Goal: Task Accomplishment & Management: Use online tool/utility

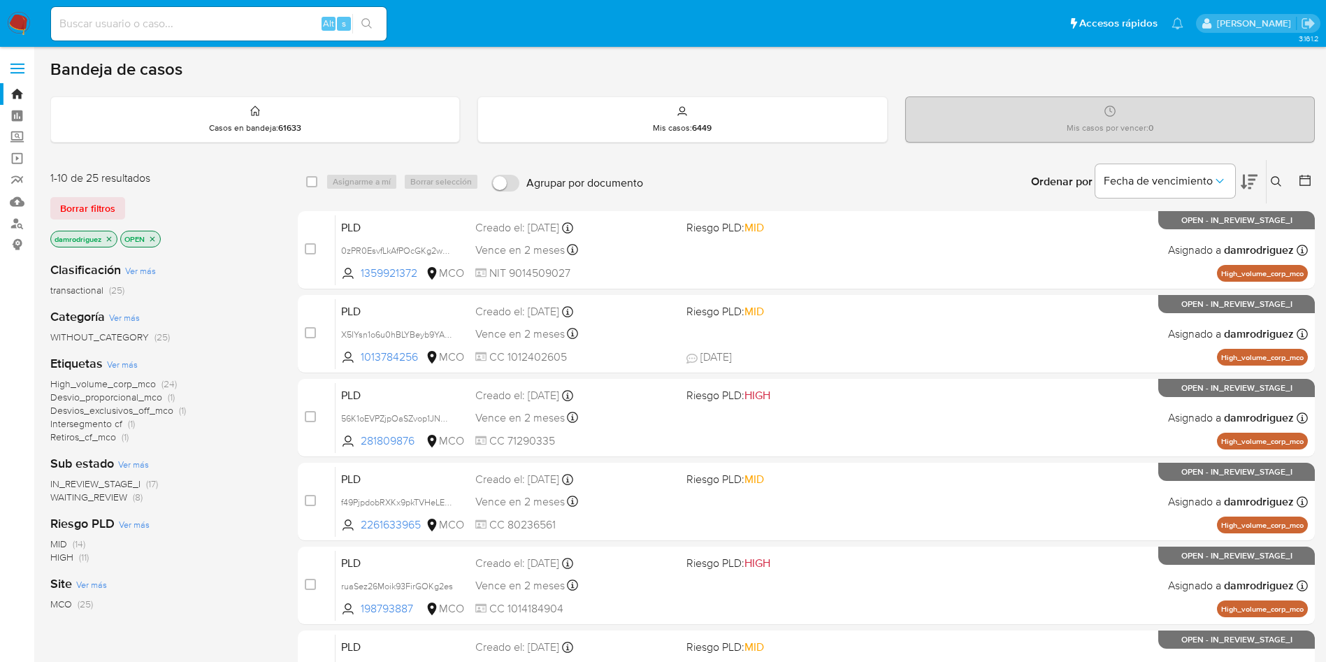
click at [242, 213] on div "Borrar filtros" at bounding box center [162, 208] width 224 height 22
click at [1303, 178] on icon at bounding box center [1305, 180] width 14 height 14
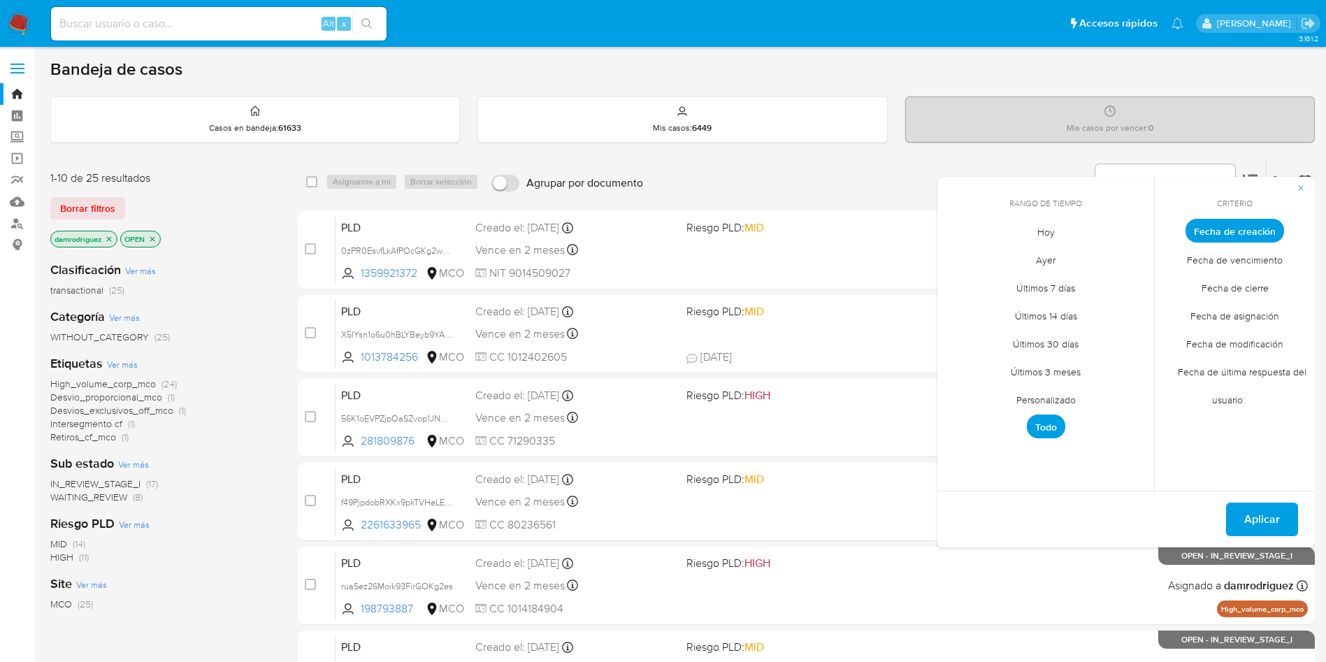
click at [1041, 397] on span "Personalizado" at bounding box center [1046, 399] width 89 height 29
click at [954, 257] on icon "Mes anterior" at bounding box center [959, 256] width 17 height 17
click at [958, 260] on icon "Mes anterior" at bounding box center [959, 256] width 17 height 17
click at [1049, 342] on button "10" at bounding box center [1046, 336] width 22 height 22
click at [1128, 338] on button "13" at bounding box center [1130, 336] width 22 height 22
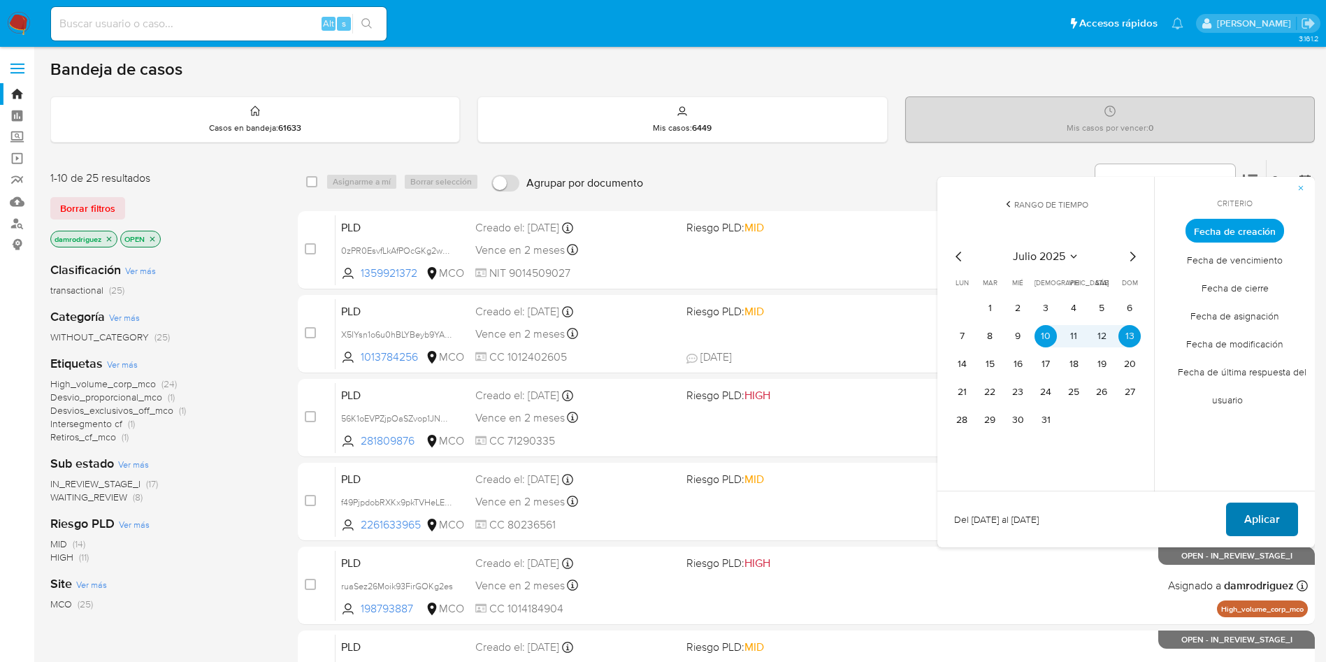
click at [1257, 523] on span "Aplicar" at bounding box center [1263, 519] width 36 height 31
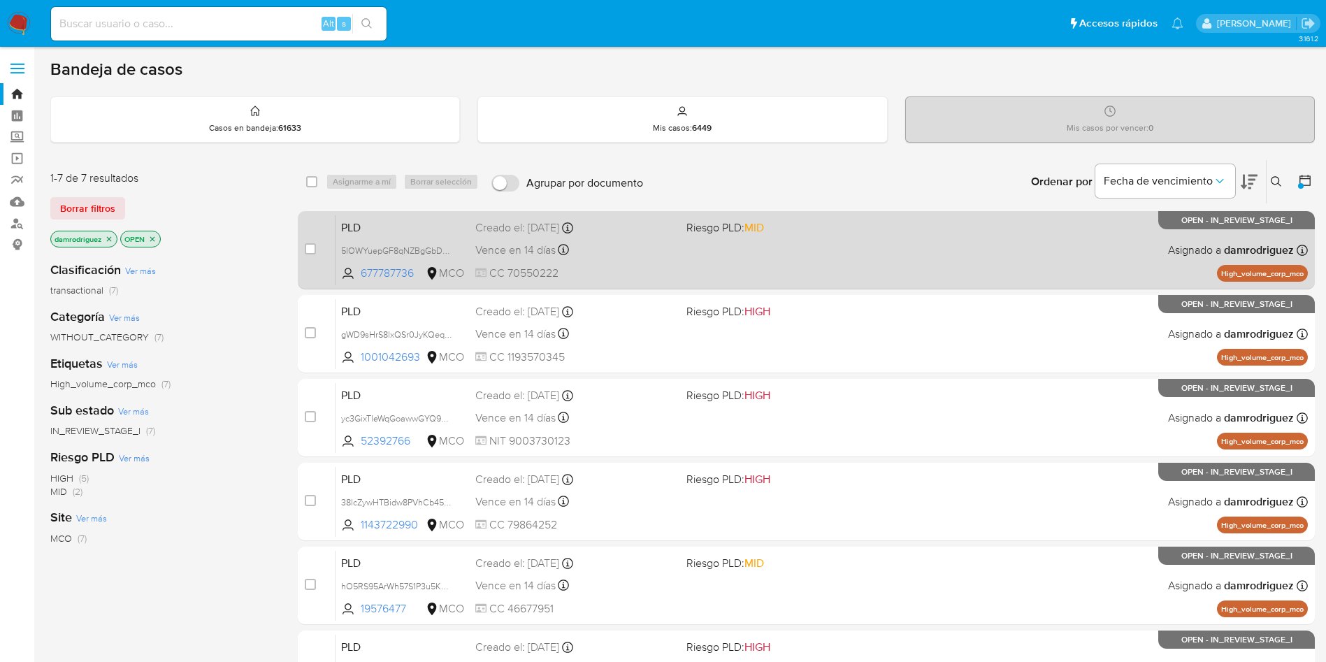
click at [361, 229] on span "PLD" at bounding box center [402, 226] width 123 height 18
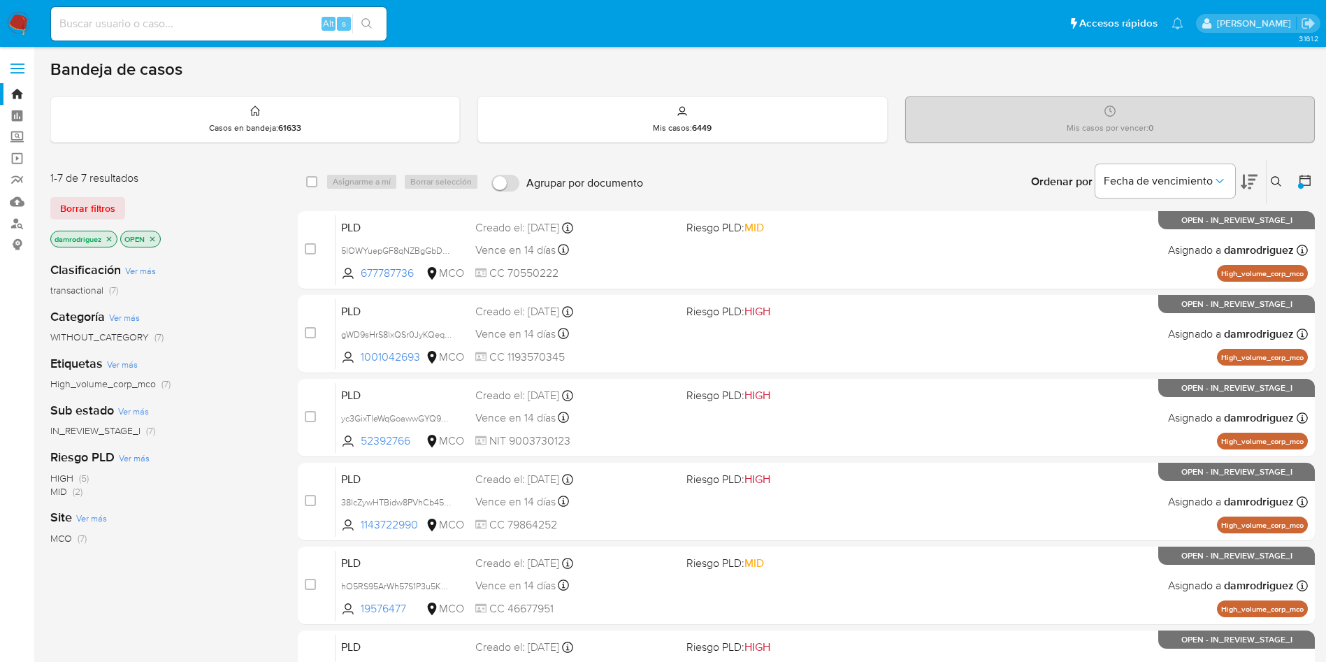
click at [1246, 187] on icon at bounding box center [1249, 181] width 17 height 17
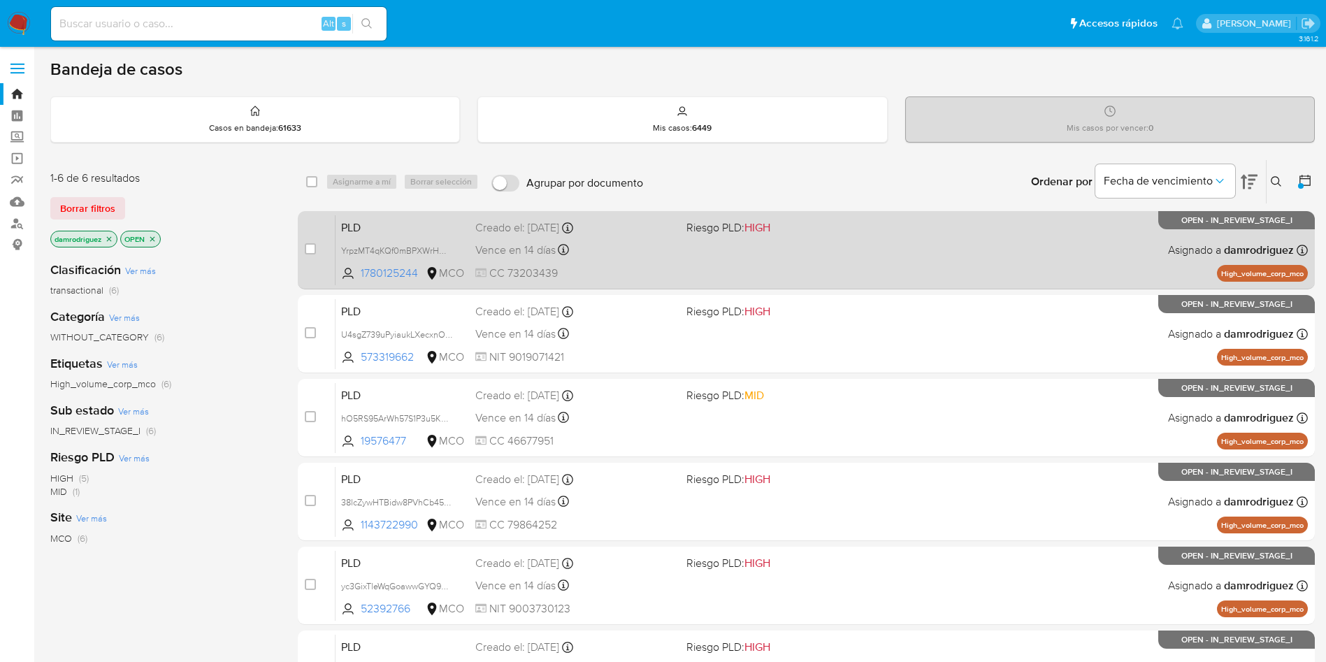
click at [382, 227] on span "PLD" at bounding box center [402, 226] width 123 height 18
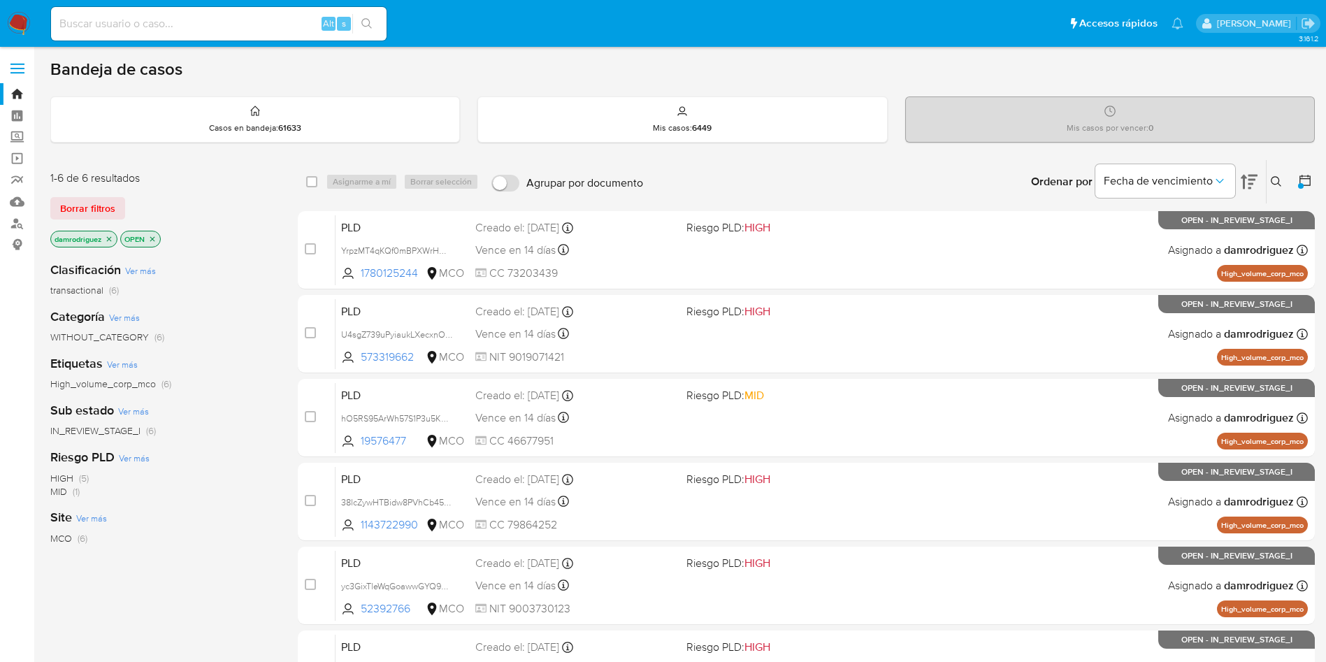
click at [112, 240] on icon "close-filter" at bounding box center [109, 238] width 5 height 5
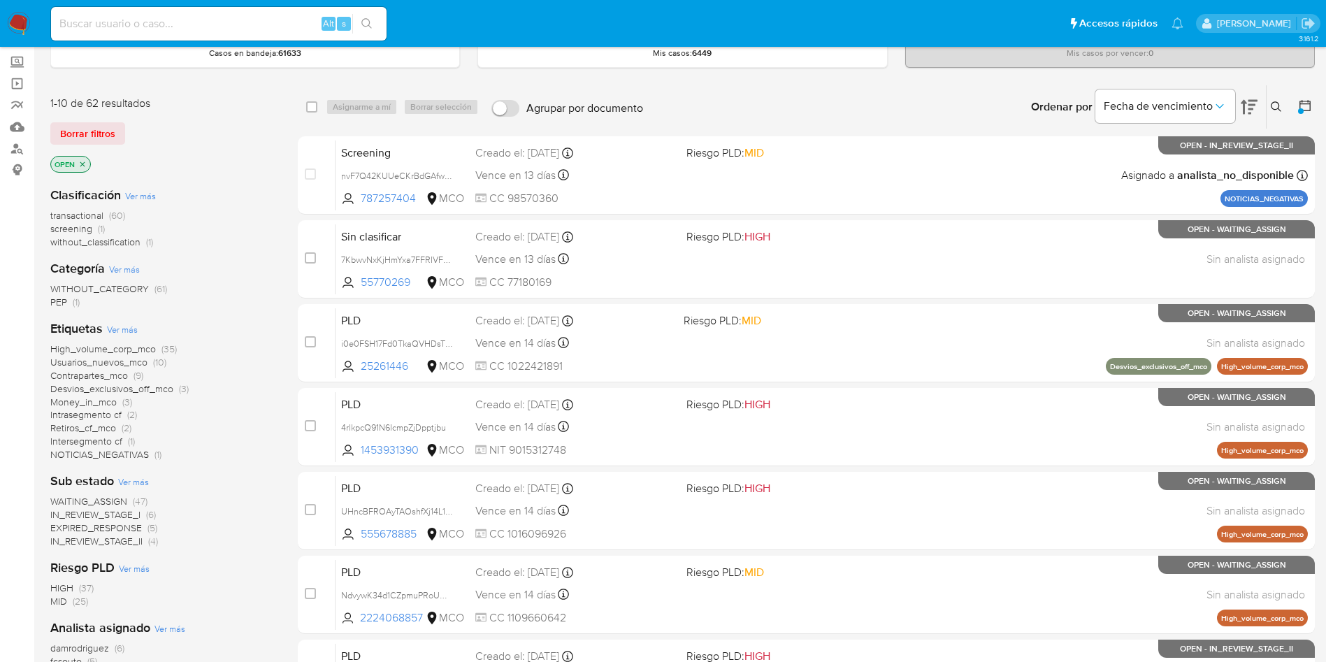
scroll to position [105, 0]
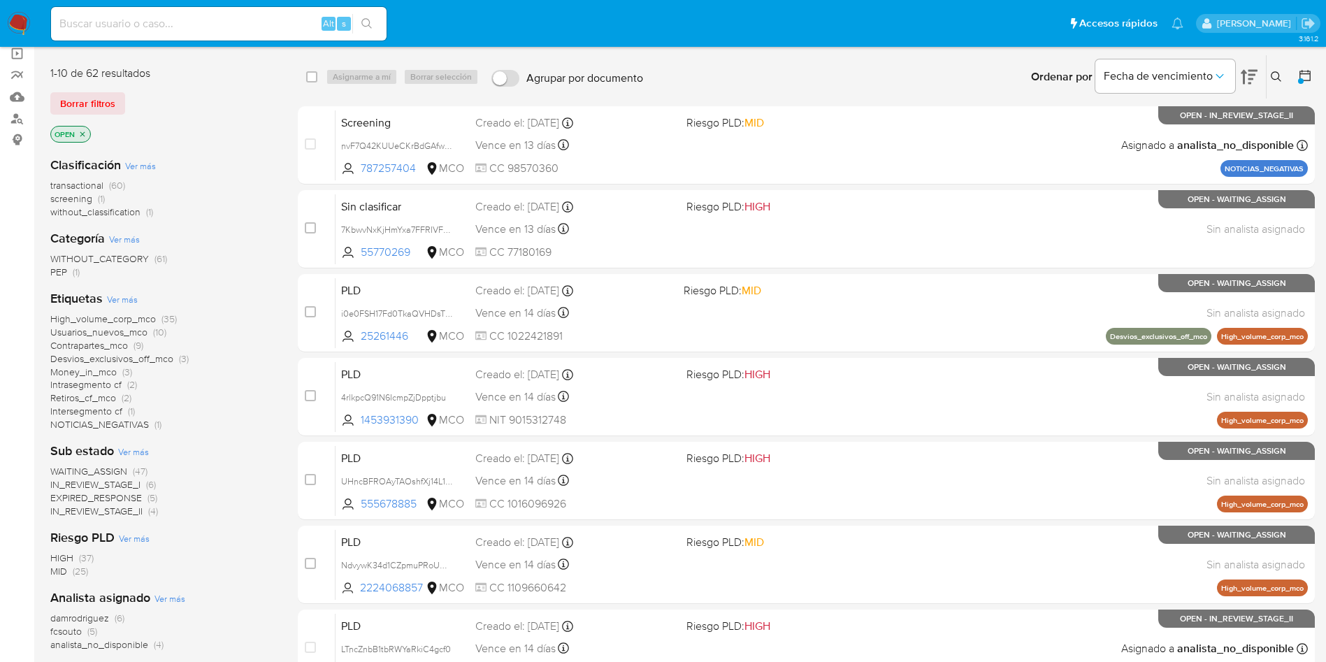
click at [89, 186] on span "transactional" at bounding box center [76, 185] width 53 height 14
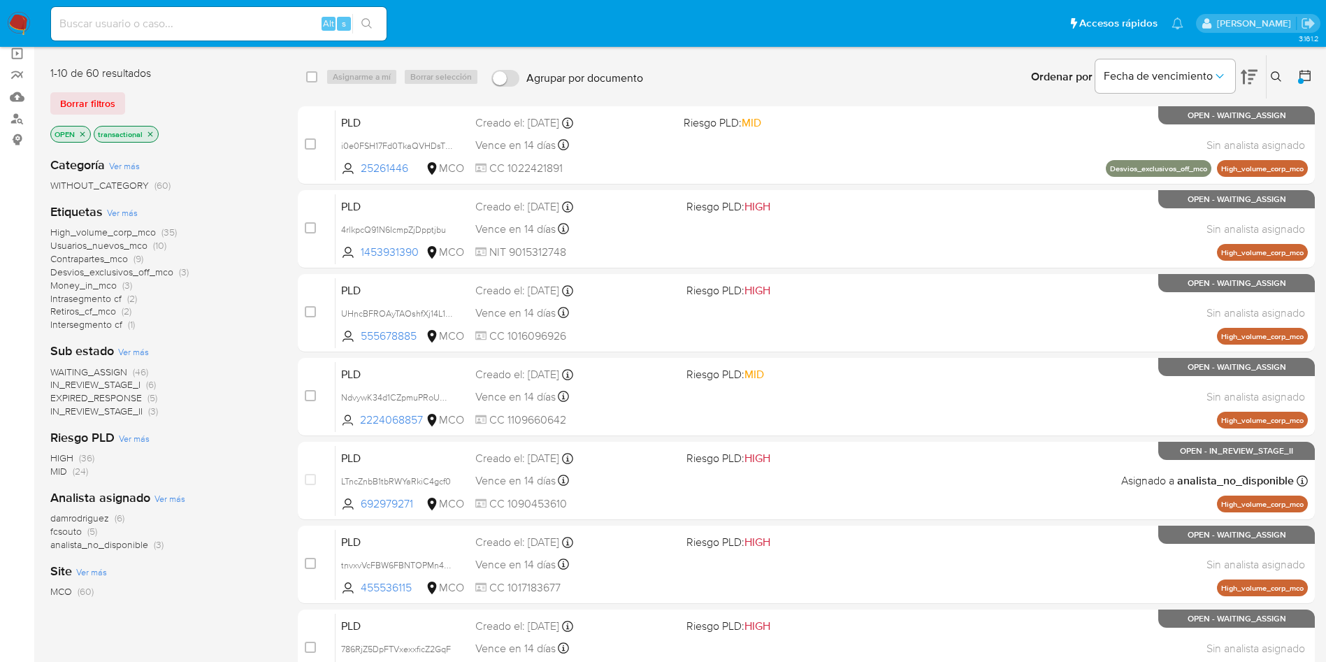
click at [219, 17] on input at bounding box center [219, 24] width 336 height 18
paste input "wdQzVIMjTkde5gPMdvnojlhI"
type input "wdQzVIMjTkde5gPMdvnojlhI"
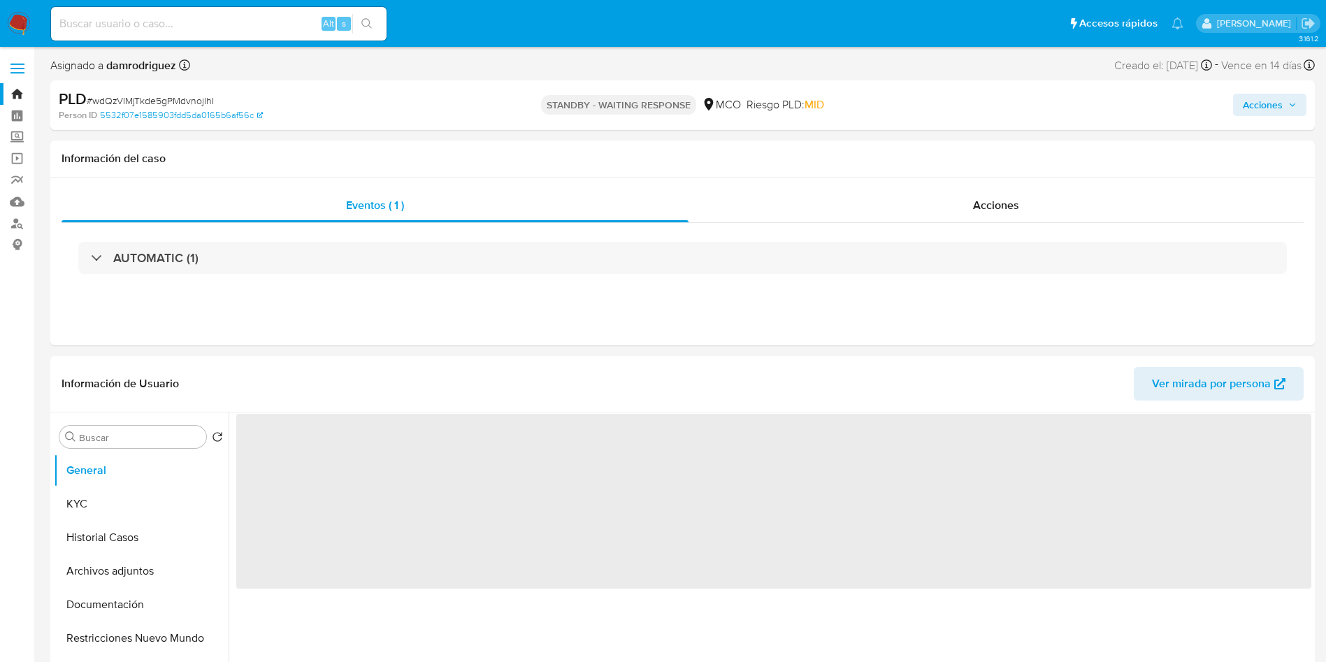
select select "10"
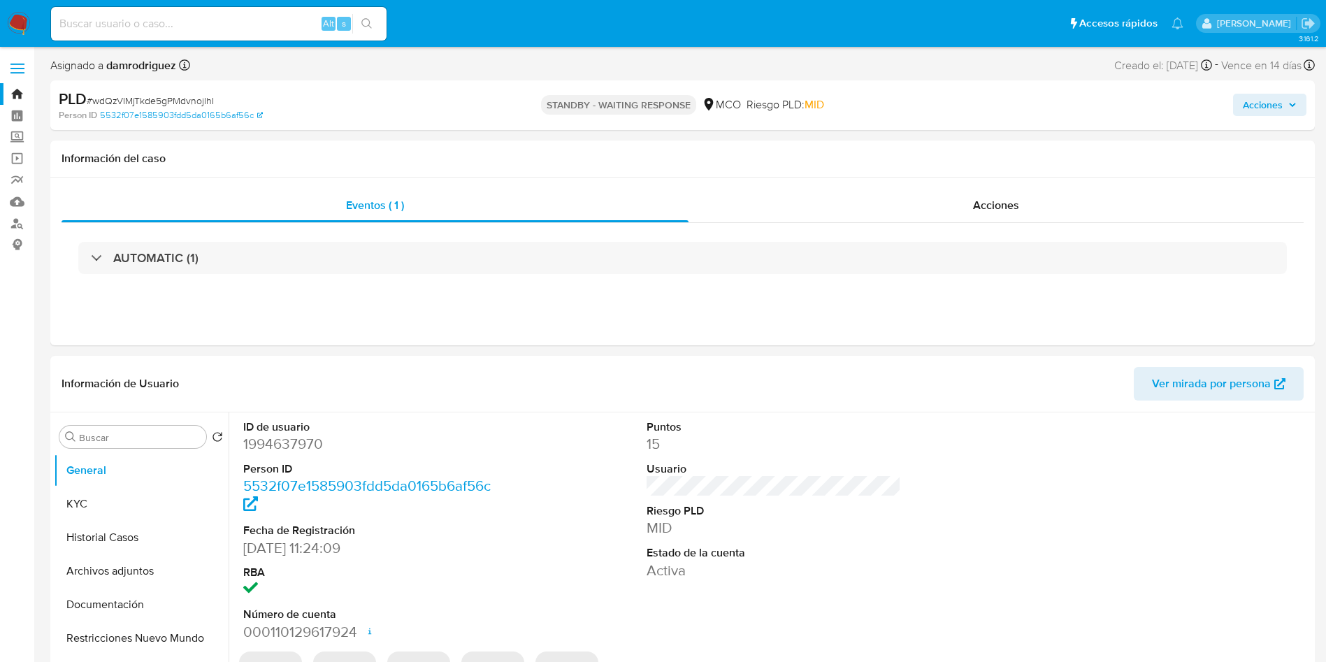
click at [12, 20] on img at bounding box center [19, 24] width 24 height 24
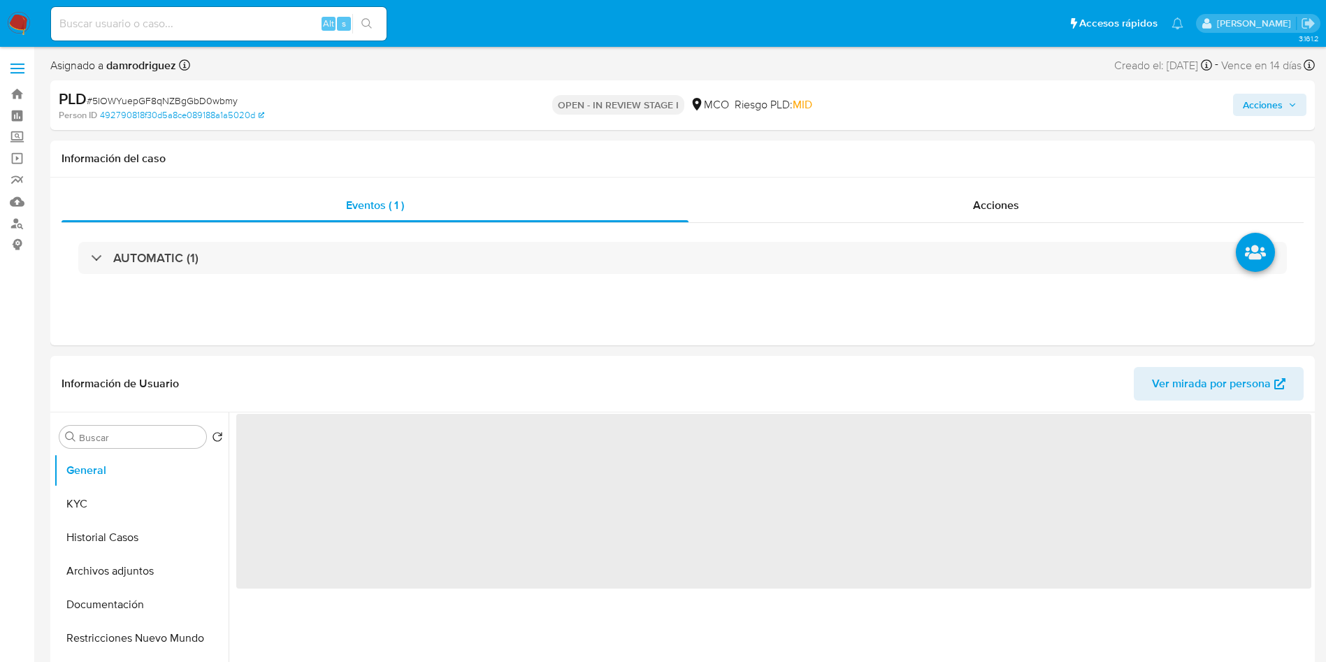
select select "10"
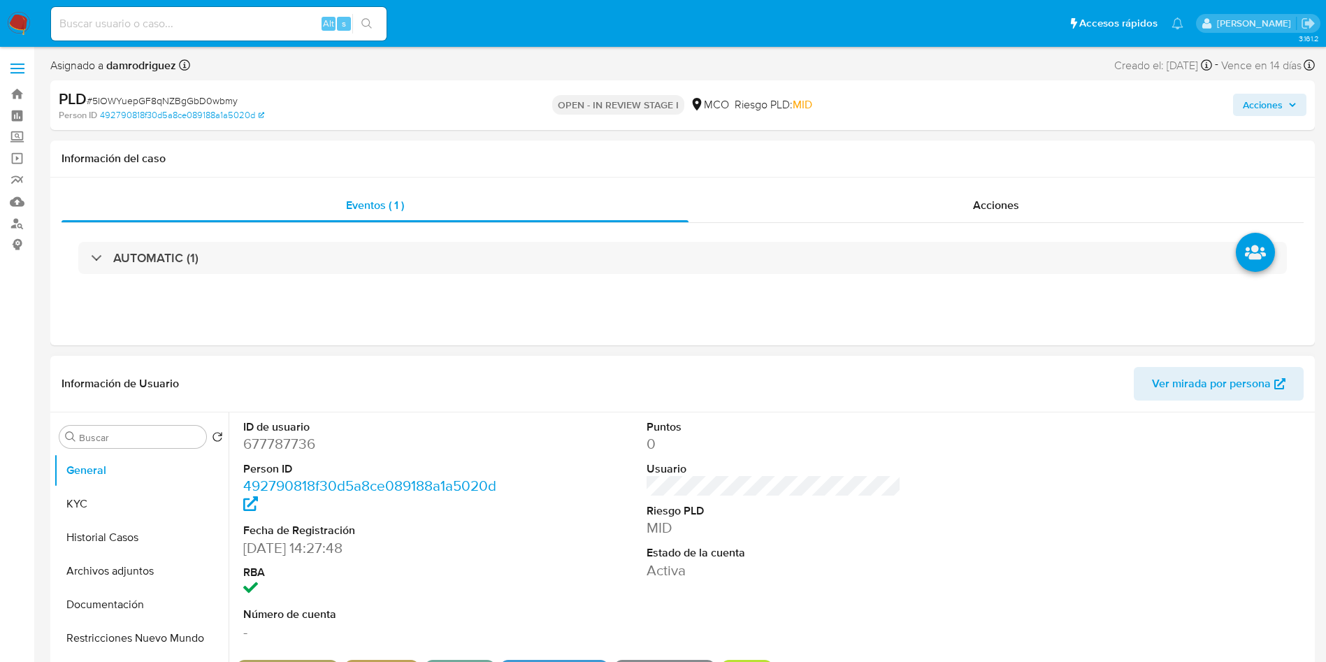
click at [276, 443] on dd "677787736" at bounding box center [370, 444] width 255 height 20
copy dd "677787736"
click at [519, 340] on div "Eventos ( 1 ) Acciones AUTOMATIC (1)" at bounding box center [682, 262] width 1265 height 168
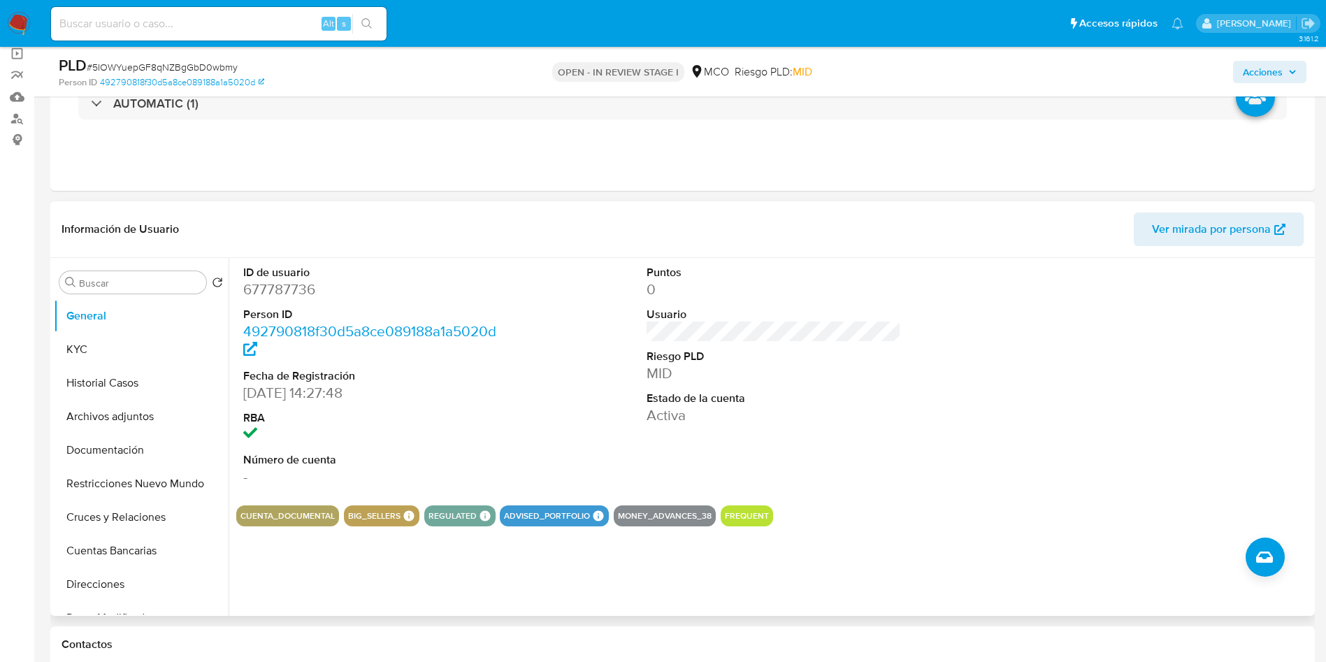
click at [541, 342] on div "ID de usuario 677787736 Person ID 492790818f30d5a8ce089188a1a5020d Fecha de Reg…" at bounding box center [773, 376] width 1075 height 236
click at [290, 286] on dd "677787736" at bounding box center [370, 290] width 255 height 20
copy dd "677787736"
click at [268, 295] on dd "677787736" at bounding box center [370, 290] width 255 height 20
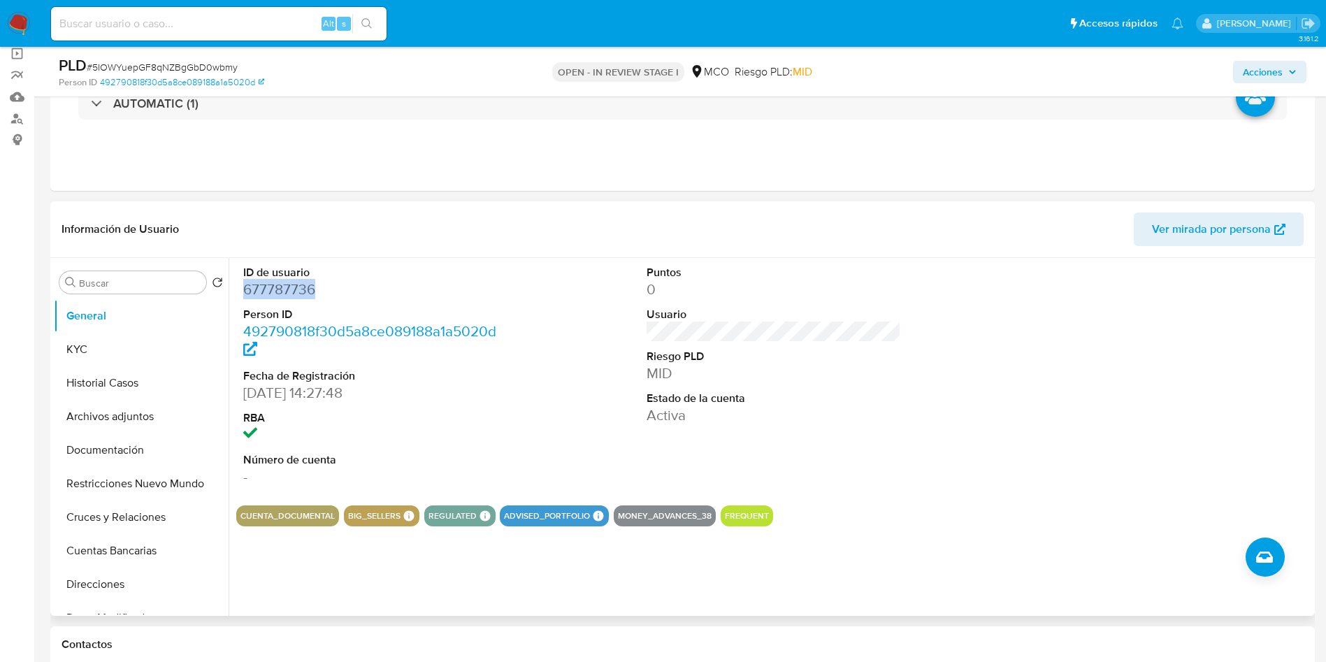
click at [268, 295] on dd "677787736" at bounding box center [370, 290] width 255 height 20
click at [299, 280] on dd "677787736" at bounding box center [370, 290] width 255 height 20
click at [101, 344] on button "KYC" at bounding box center [136, 350] width 164 height 34
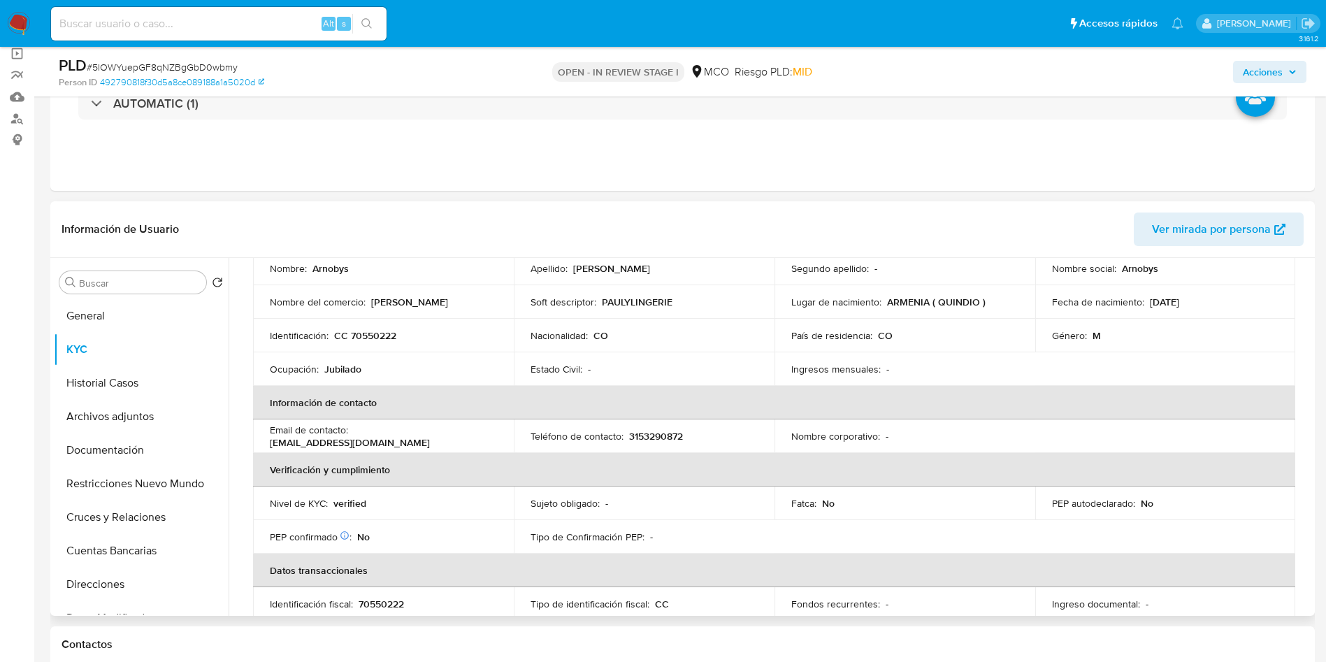
scroll to position [0, 0]
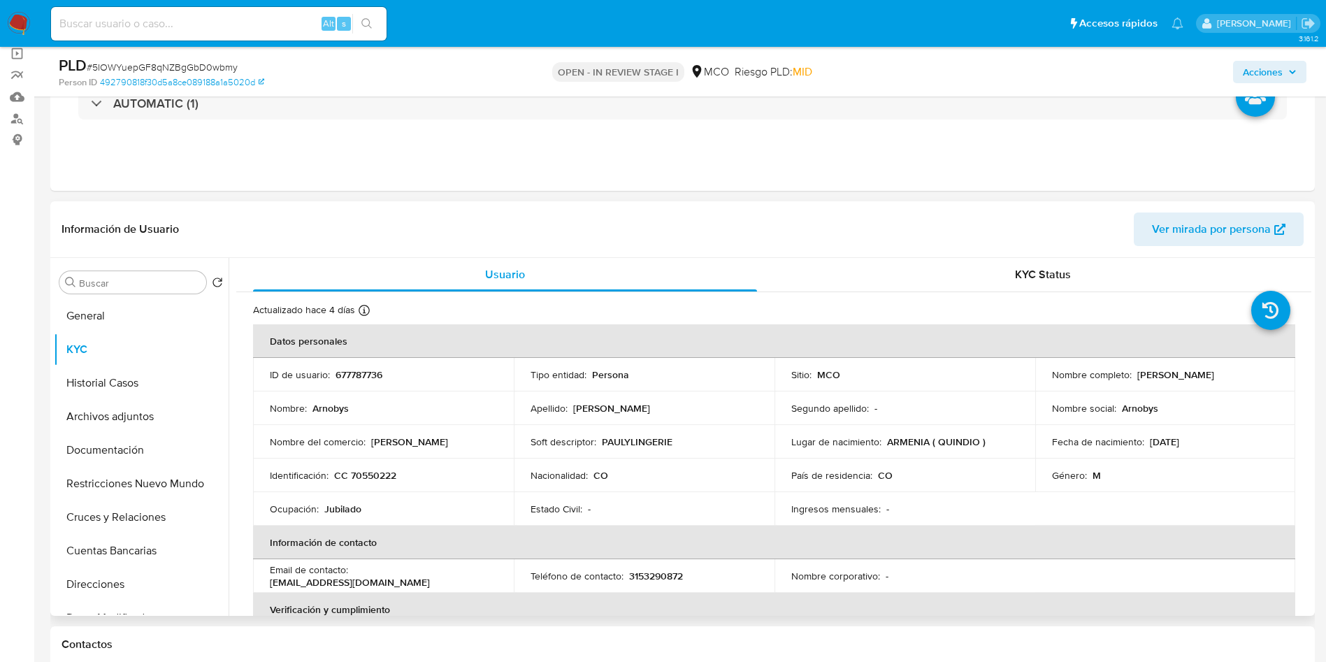
drag, startPoint x: 1252, startPoint y: 378, endPoint x: 1135, endPoint y: 380, distance: 117.5
click at [1135, 380] on div "Nombre completo : Arnobys Urrea Aristizabal" at bounding box center [1165, 374] width 227 height 13
copy p "Arnobys Urrea Aristizabal"
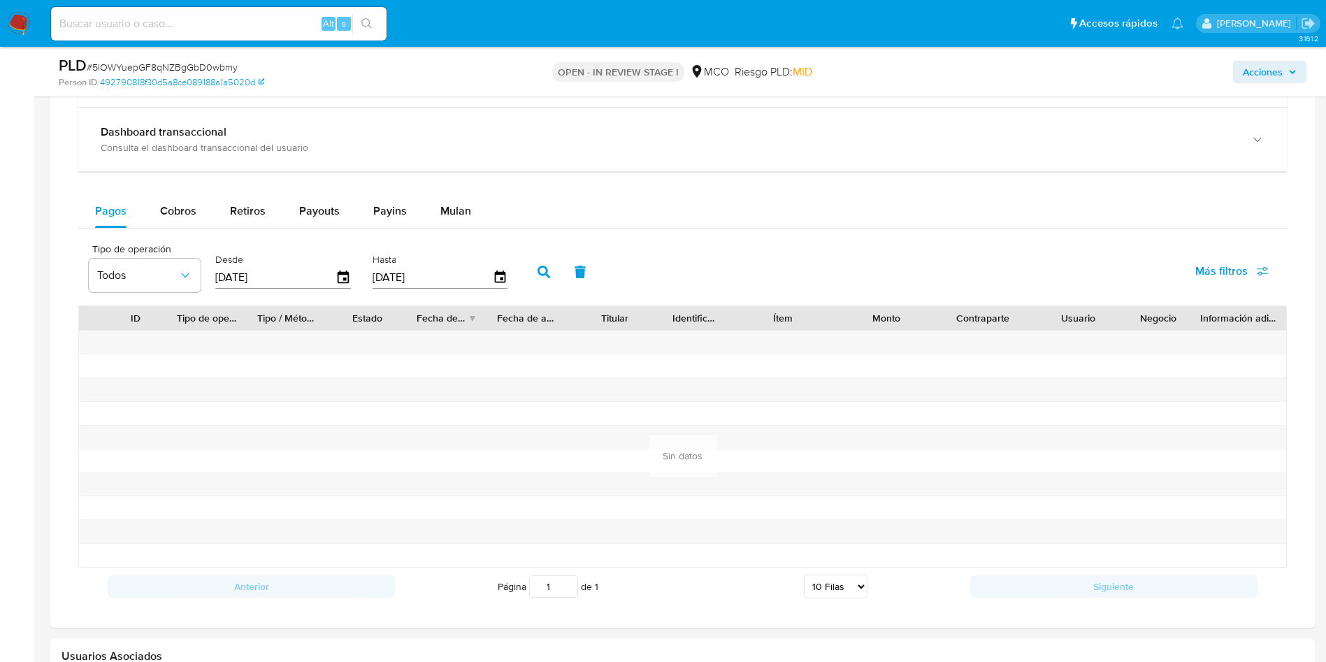
scroll to position [839, 0]
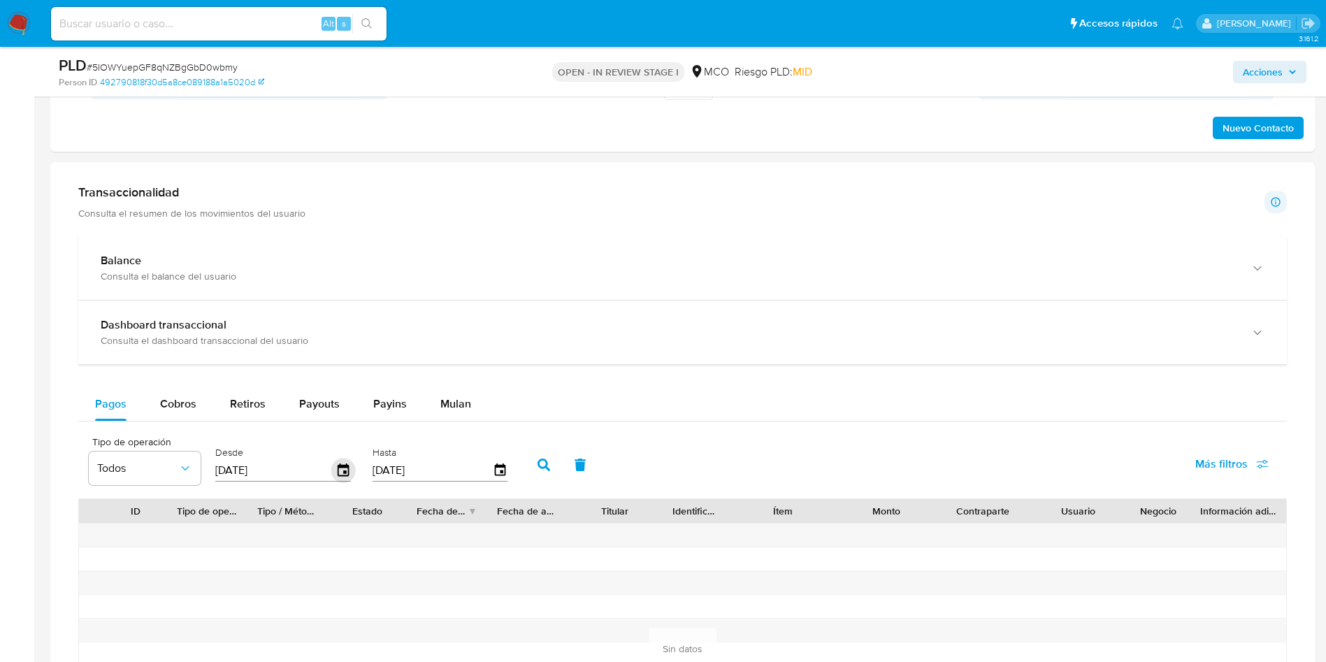
click at [343, 468] on icon "button" at bounding box center [343, 471] width 24 height 24
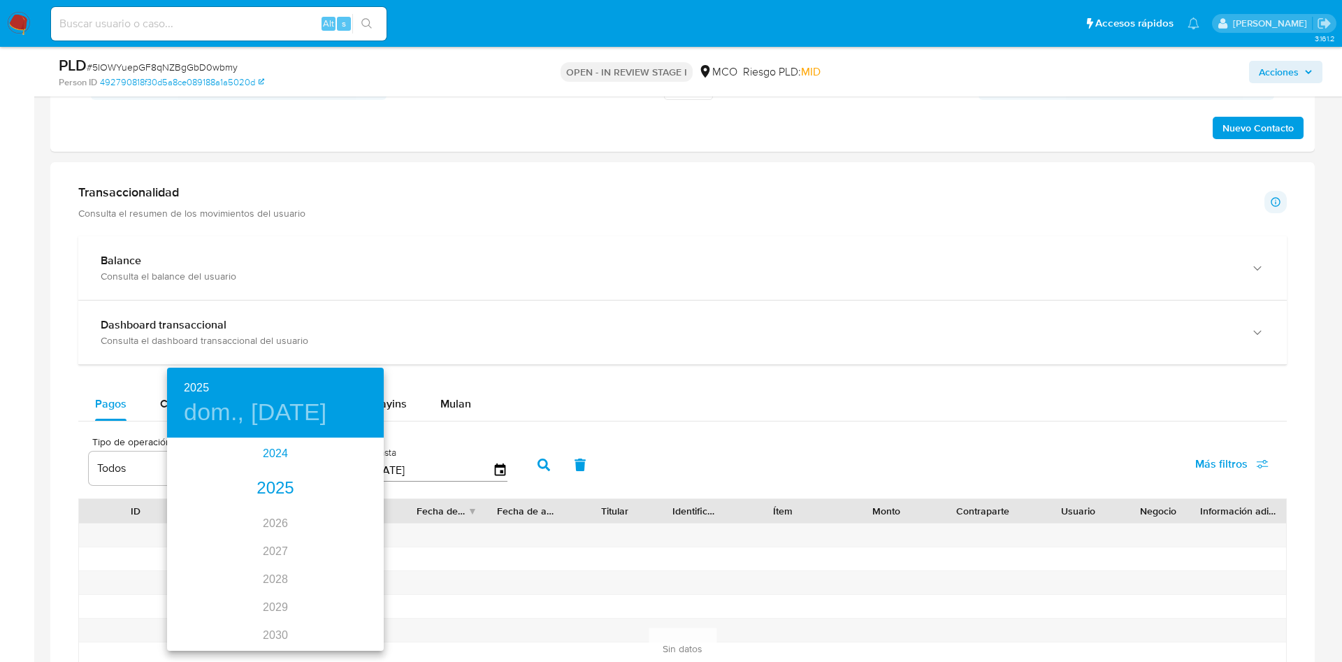
click at [272, 452] on div "2024" at bounding box center [275, 454] width 217 height 28
click at [331, 578] on div "sep." at bounding box center [348, 571] width 72 height 52
click at [265, 616] on span "26" at bounding box center [275, 612] width 25 height 14
type input "26/09/2024"
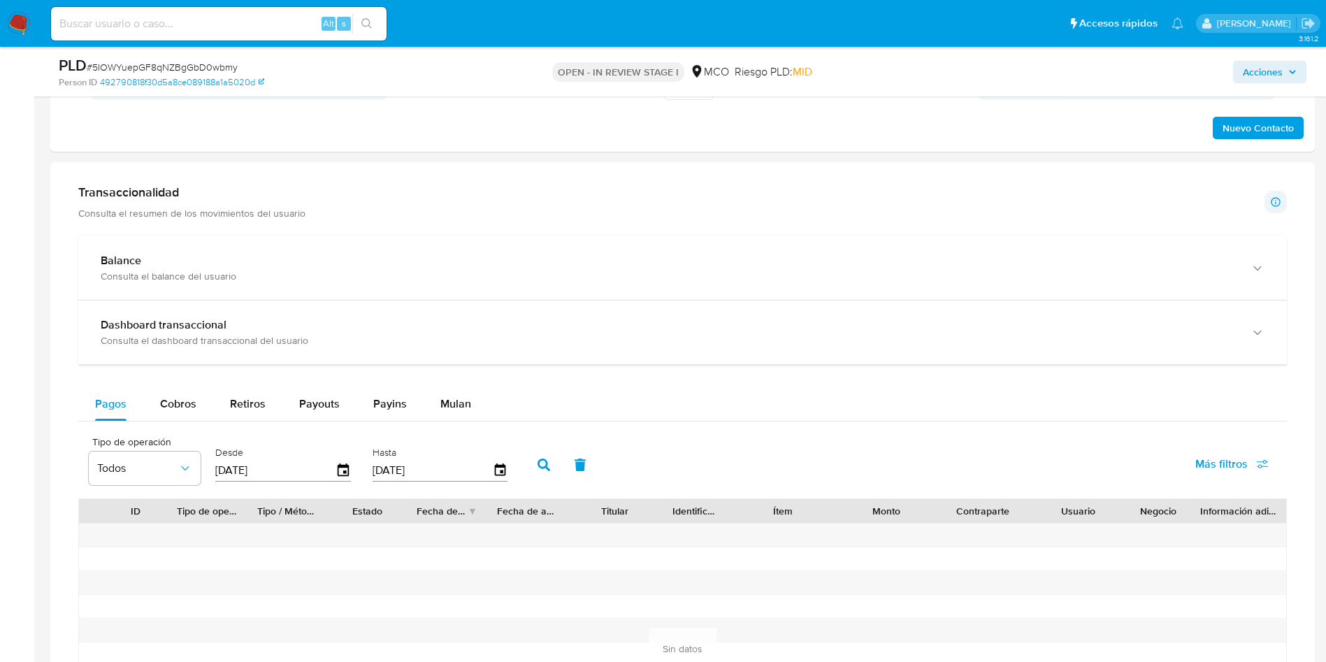
click at [551, 463] on button "button" at bounding box center [544, 465] width 36 height 34
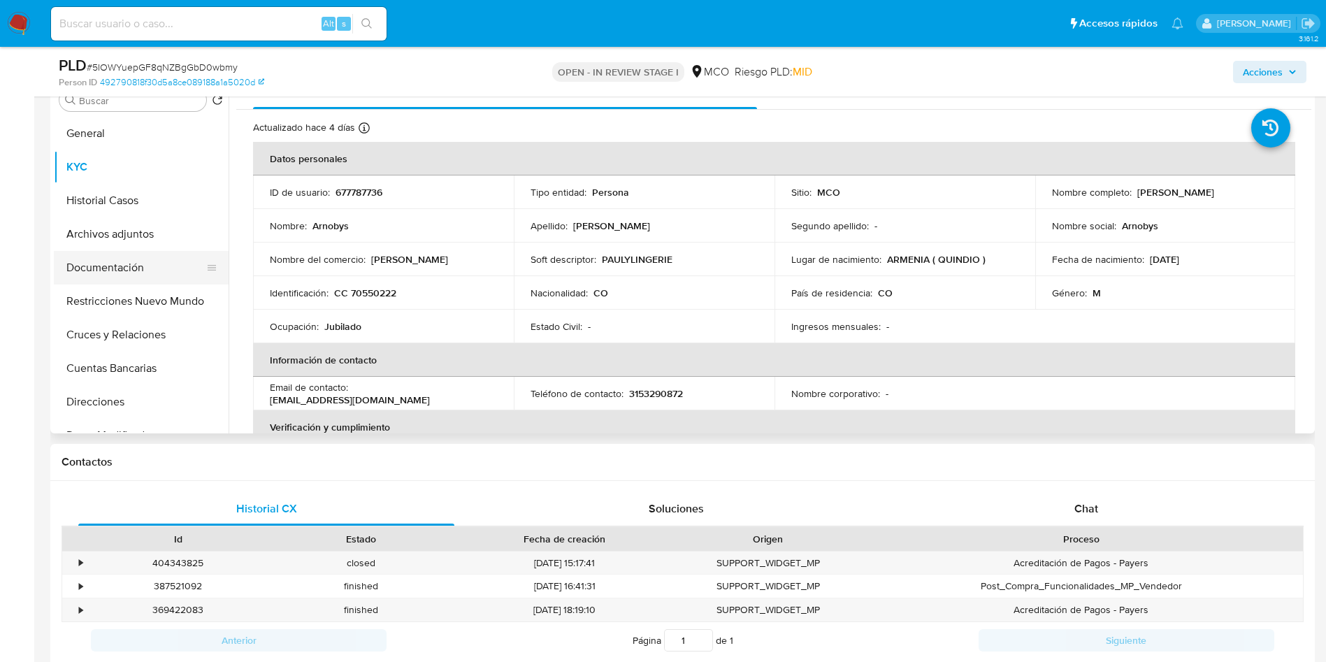
scroll to position [210, 0]
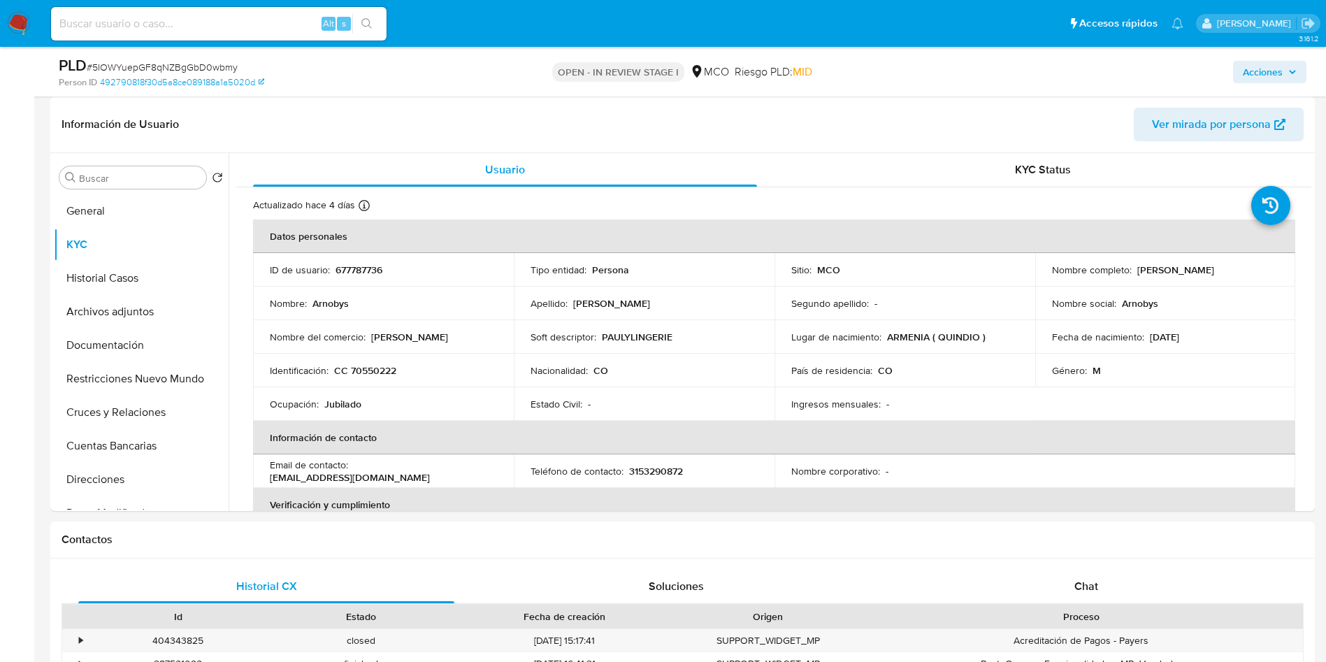
drag, startPoint x: 117, startPoint y: 275, endPoint x: 32, endPoint y: 294, distance: 87.2
click at [117, 275] on button "Historial Casos" at bounding box center [141, 278] width 175 height 34
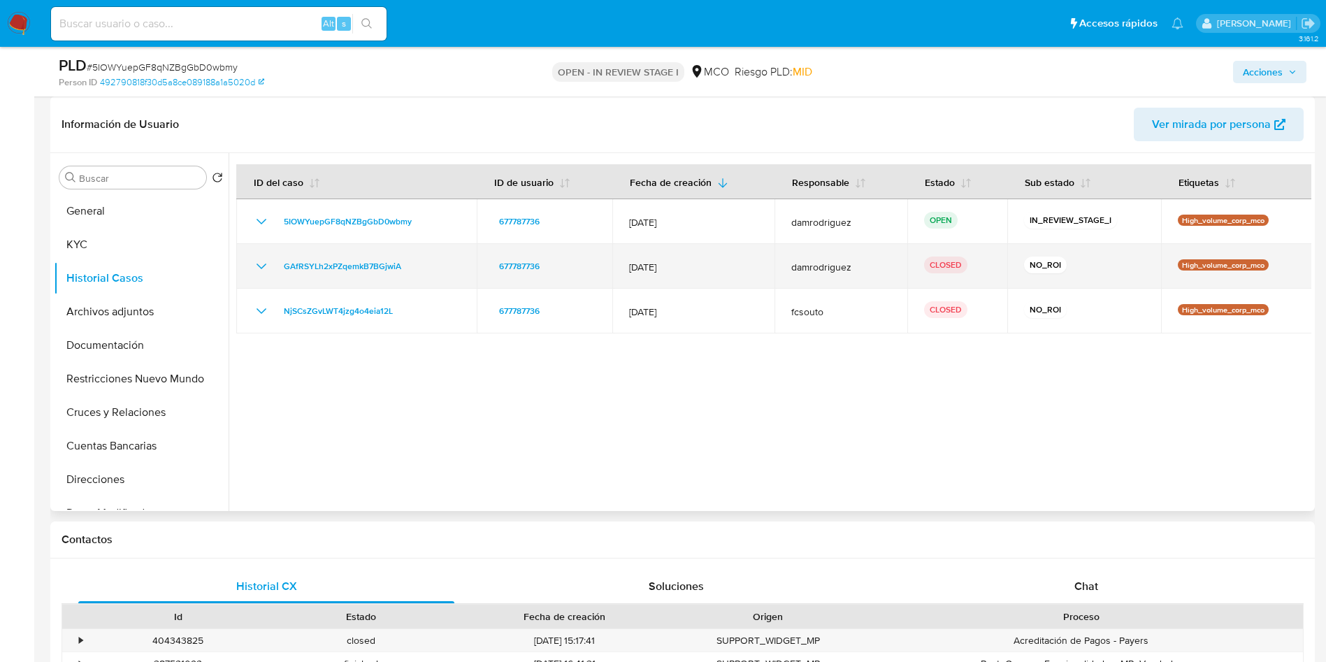
click at [252, 269] on td "GAfRSYLh2xPZqemkB7BGjwiA" at bounding box center [356, 266] width 241 height 45
click at [257, 270] on icon "Mostrar/Ocultar" at bounding box center [261, 266] width 17 height 17
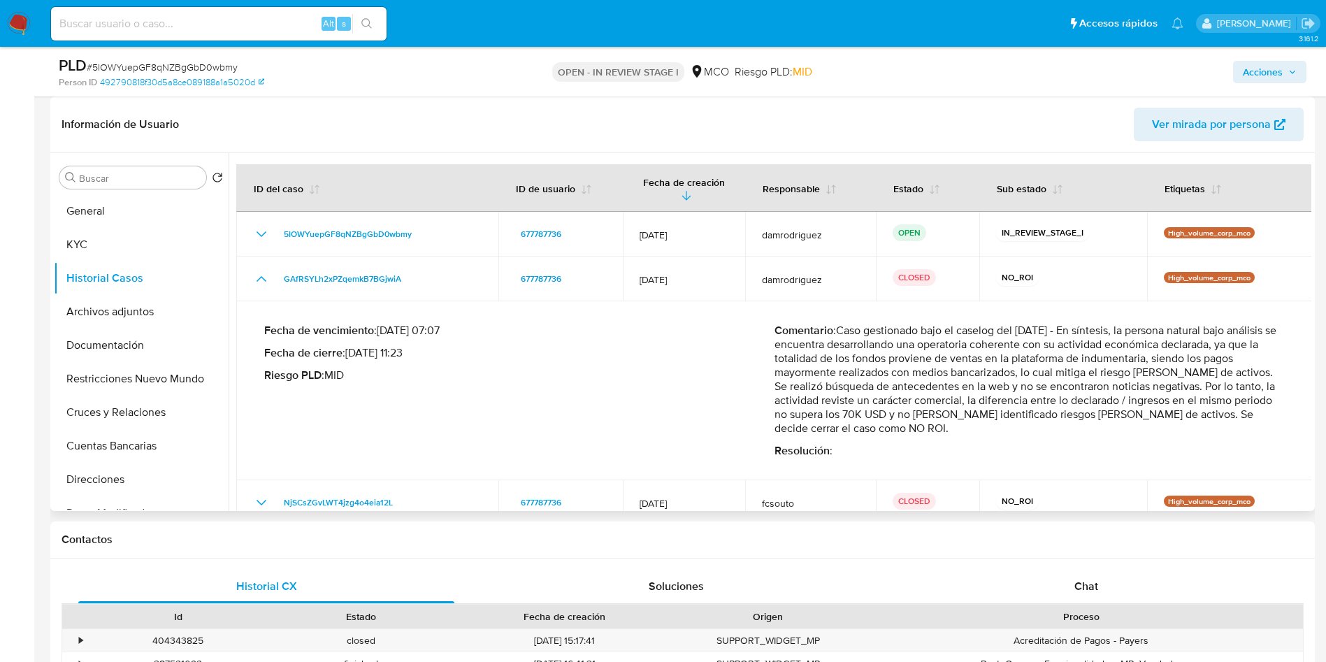
drag, startPoint x: 942, startPoint y: 365, endPoint x: 1256, endPoint y: 383, distance: 314.5
click at [1260, 383] on p "Comentario : Caso gestionado bajo el caselog del 12/05/2025 - En síntesis, la p…" at bounding box center [1030, 380] width 510 height 112
click at [138, 319] on button "Archivos adjuntos" at bounding box center [136, 312] width 164 height 34
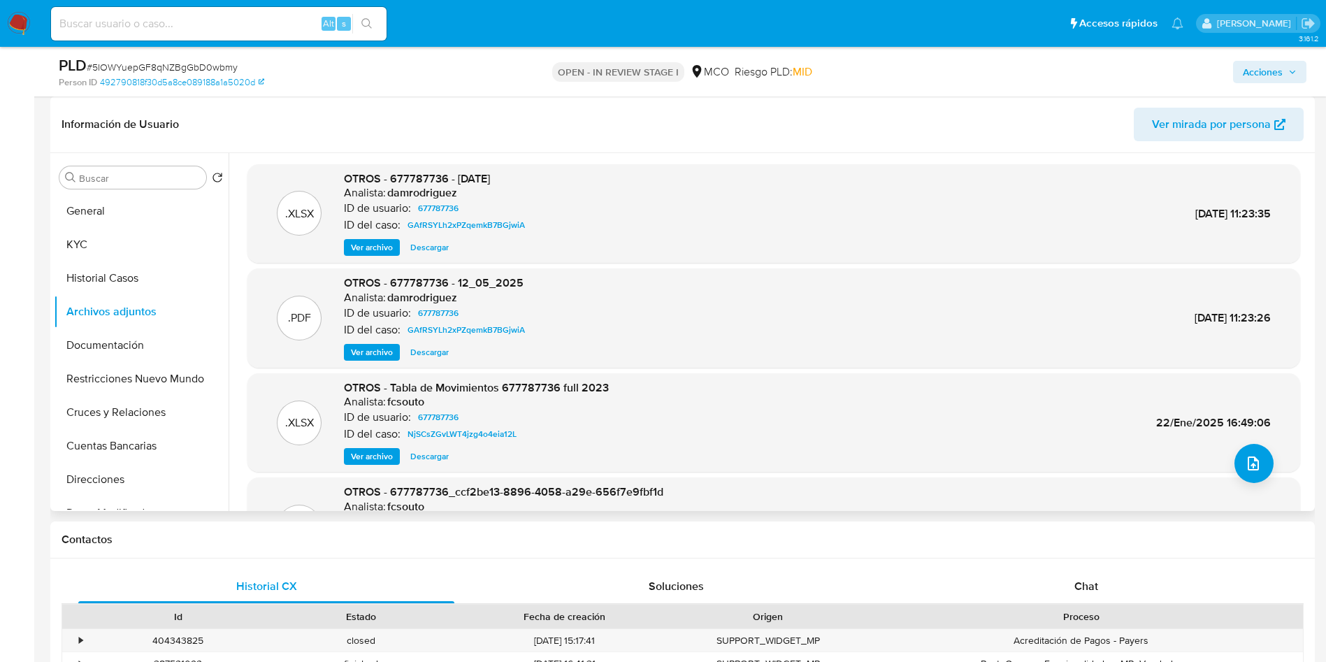
click at [381, 350] on span "Ver archivo" at bounding box center [372, 352] width 42 height 14
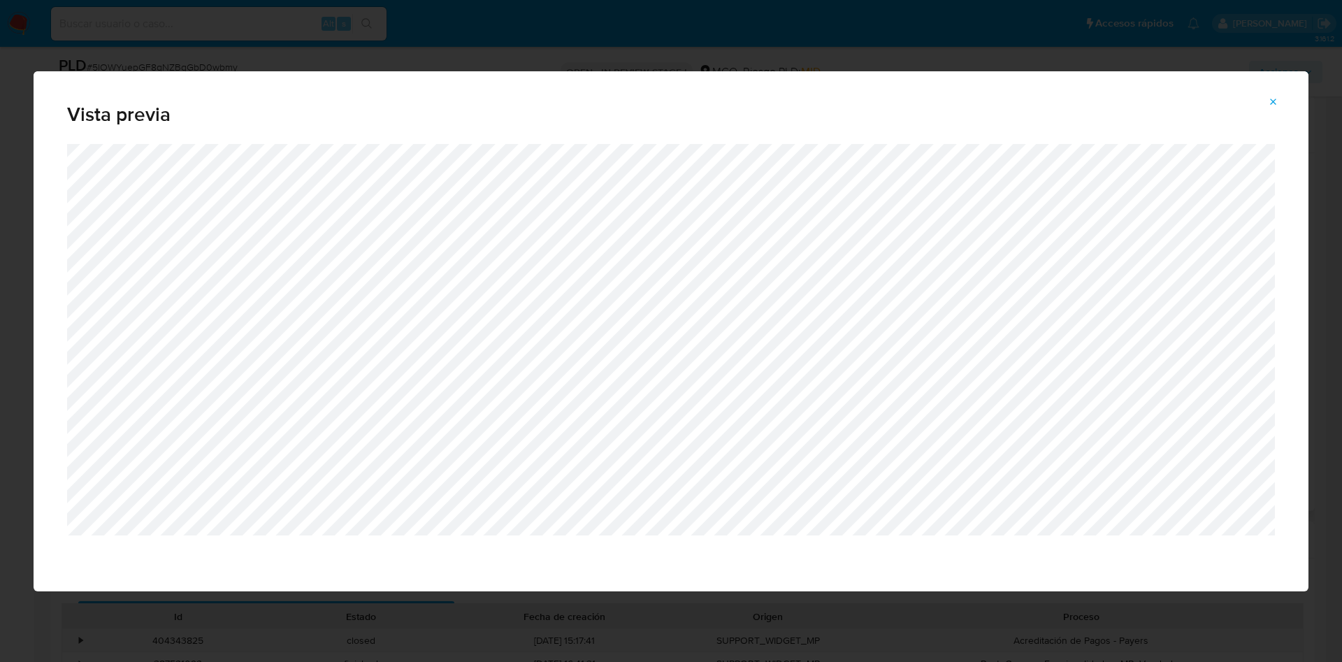
click at [1268, 99] on icon "Attachment preview" at bounding box center [1273, 101] width 11 height 11
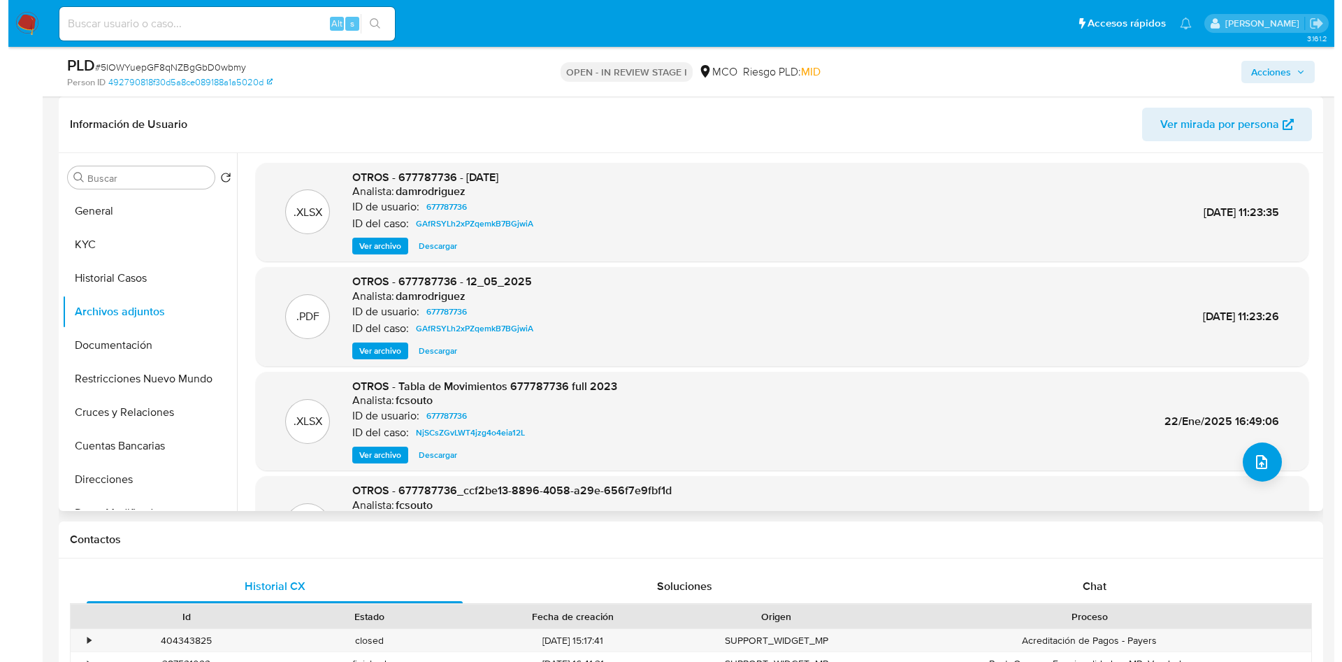
scroll to position [0, 0]
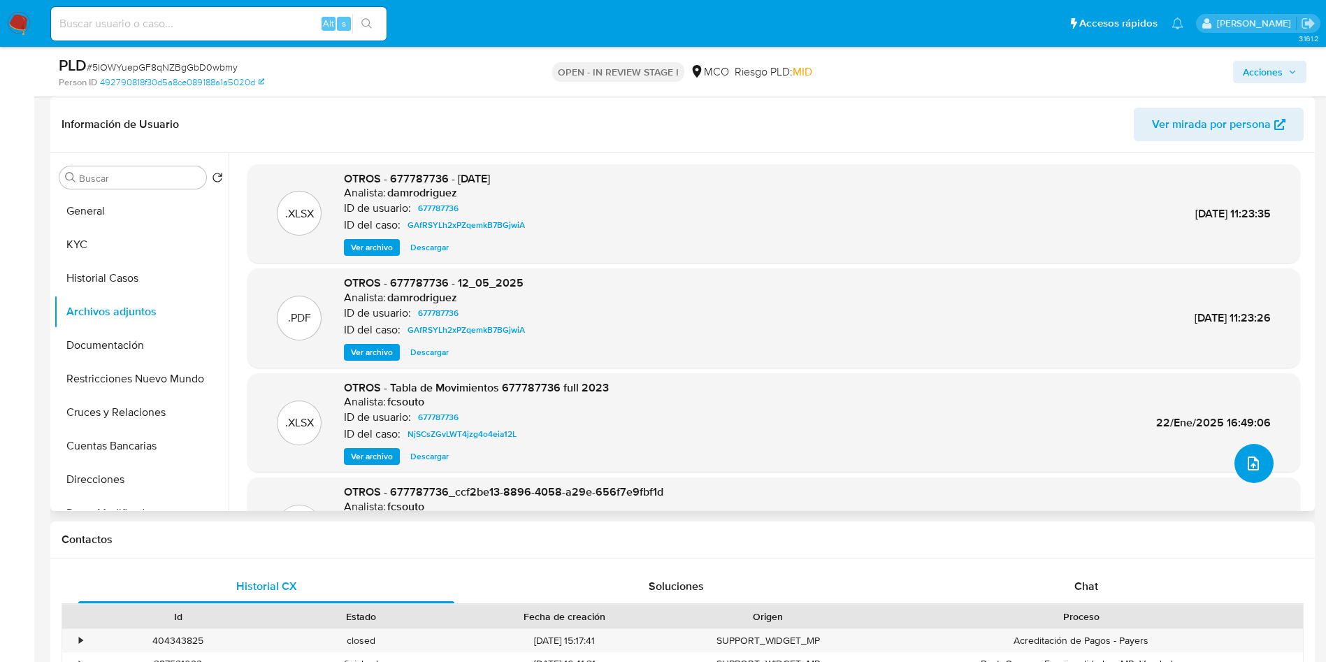
click at [1259, 461] on button "upload-file" at bounding box center [1254, 463] width 39 height 39
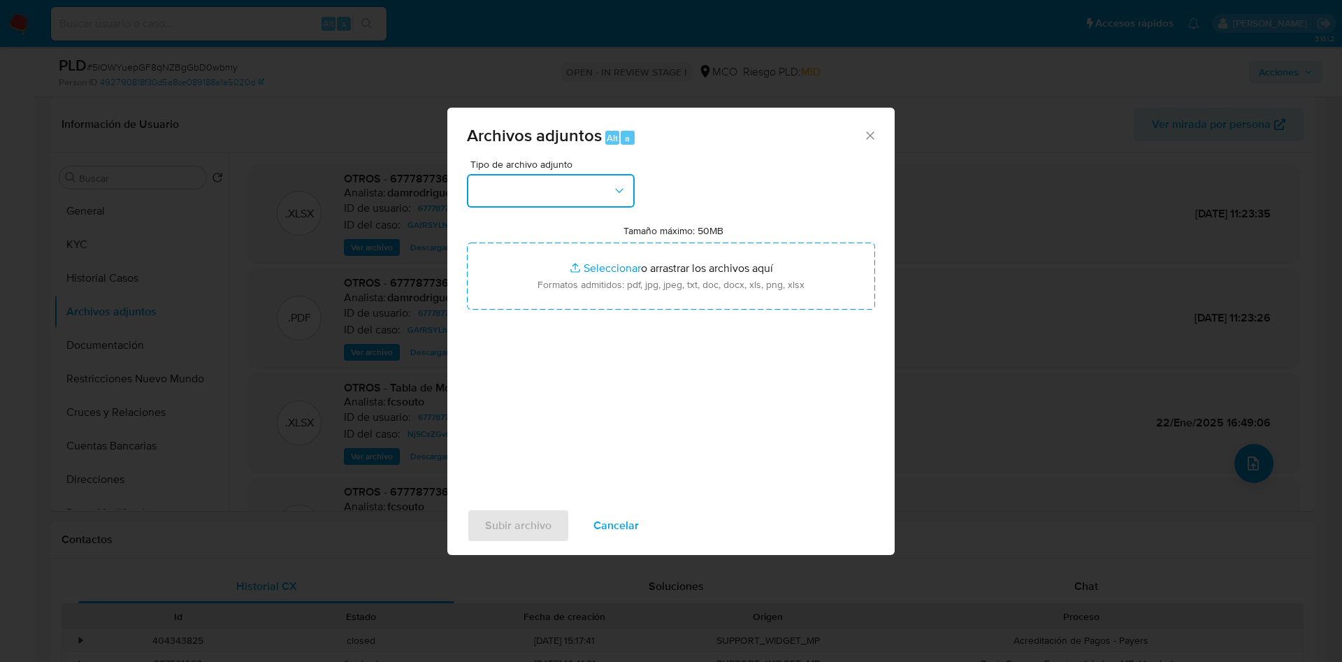
click at [549, 196] on button "button" at bounding box center [551, 191] width 168 height 34
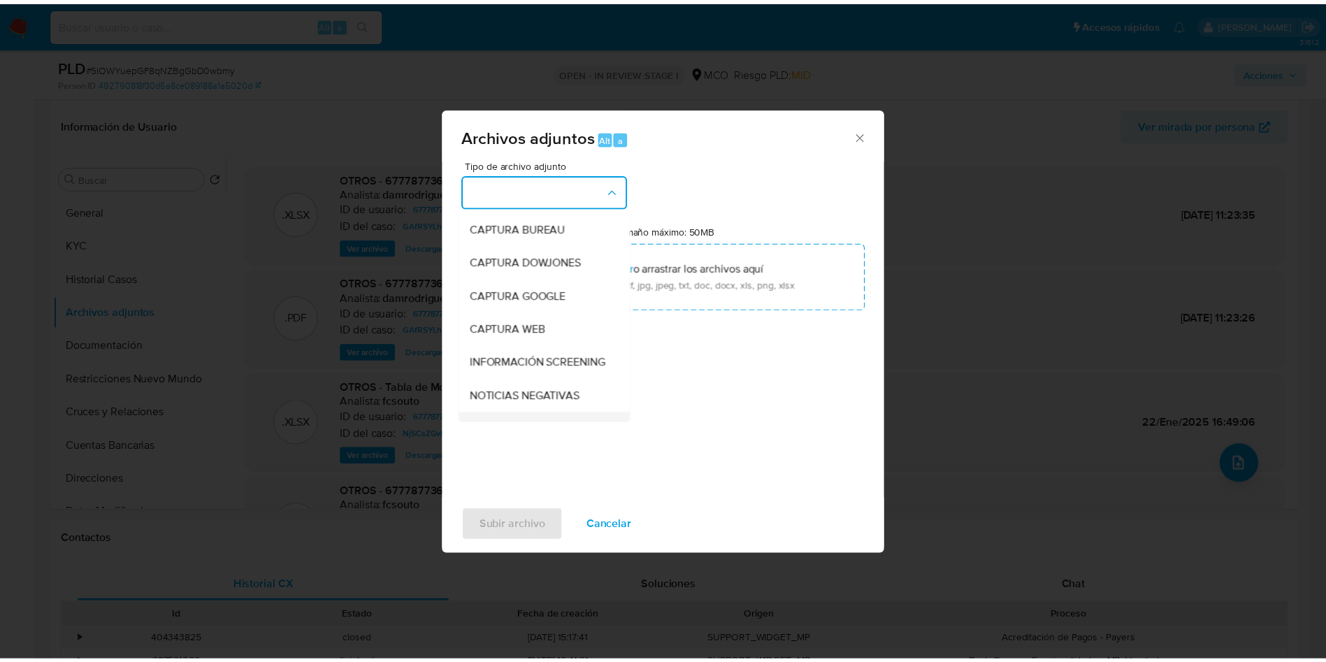
scroll to position [105, 0]
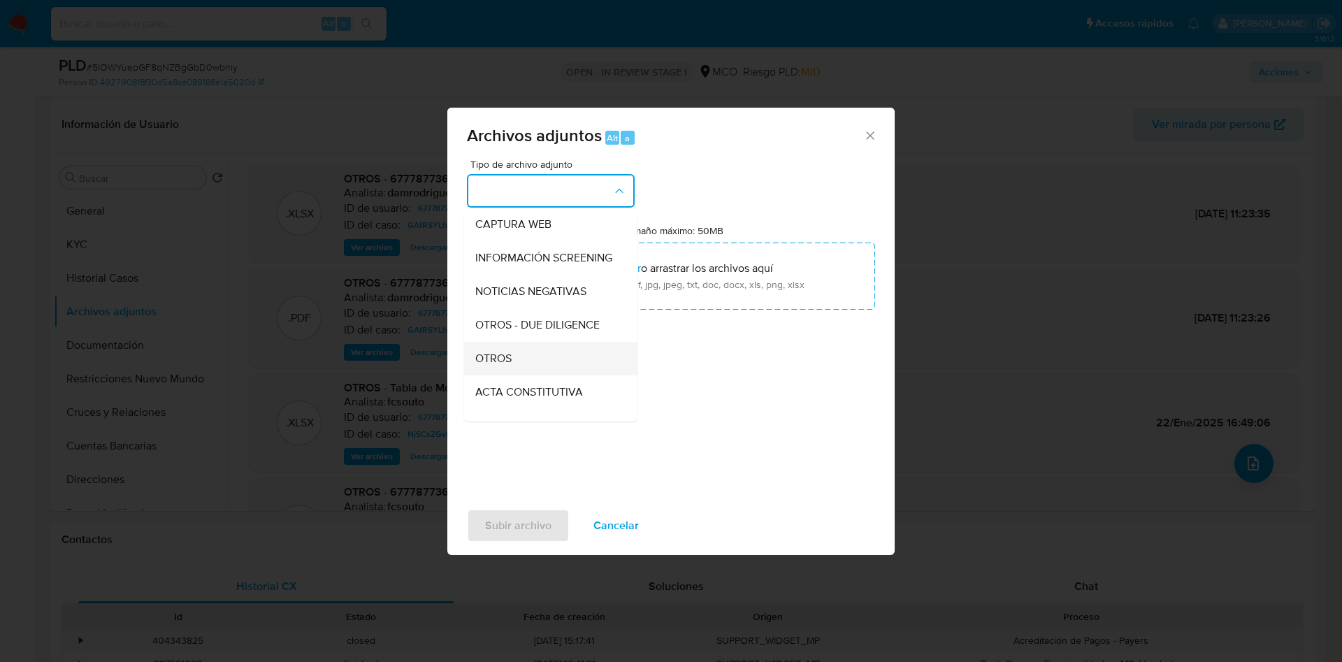
click at [544, 371] on div "OTROS" at bounding box center [546, 359] width 143 height 34
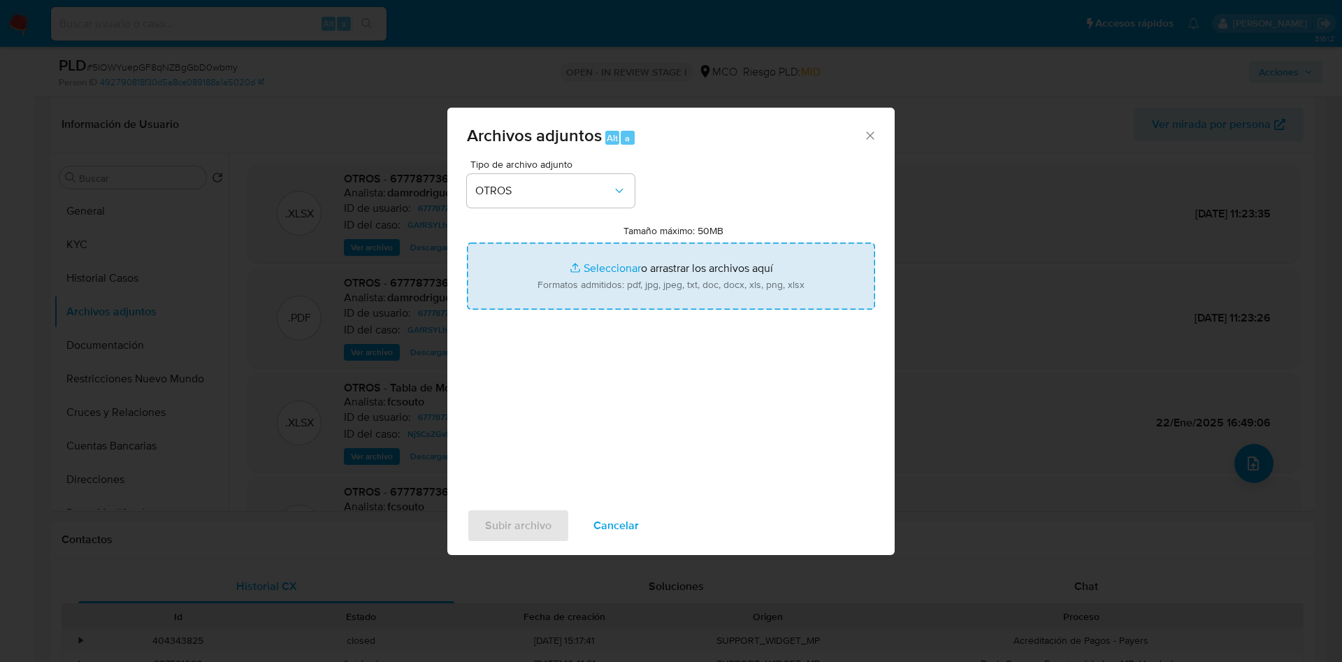
click at [605, 280] on input "Tamaño máximo: 50MB Seleccionar archivos" at bounding box center [671, 276] width 408 height 67
type input "C:\fakepath\677787736 - 26_09_2025.pdf"
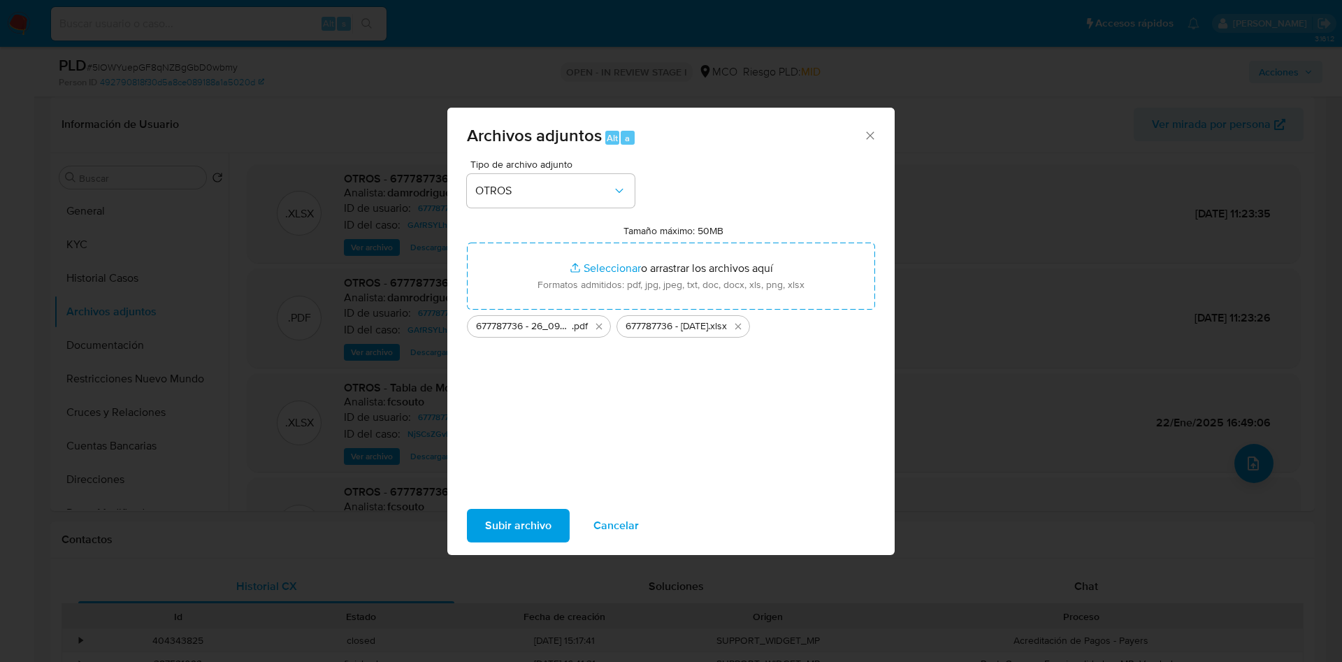
click at [510, 524] on span "Subir archivo" at bounding box center [518, 525] width 66 height 31
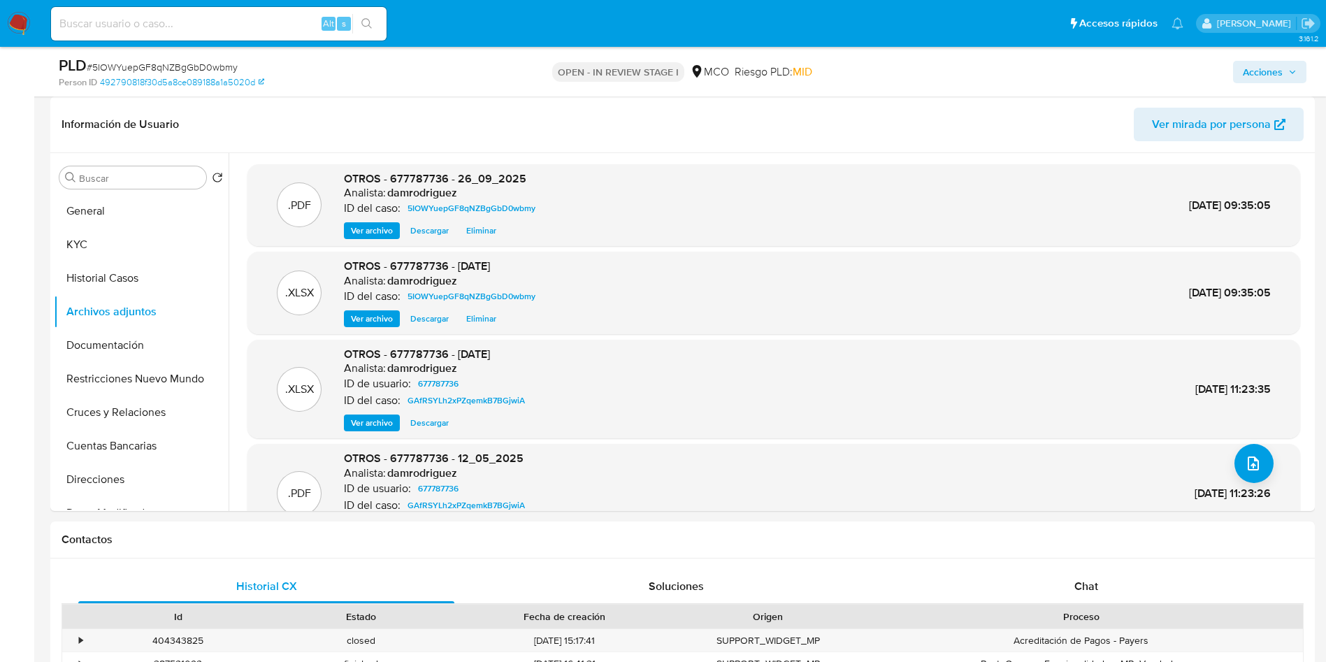
drag, startPoint x: 1297, startPoint y: 61, endPoint x: 1245, endPoint y: 78, distance: 55.3
click at [1295, 62] on button "Acciones" at bounding box center [1269, 72] width 73 height 22
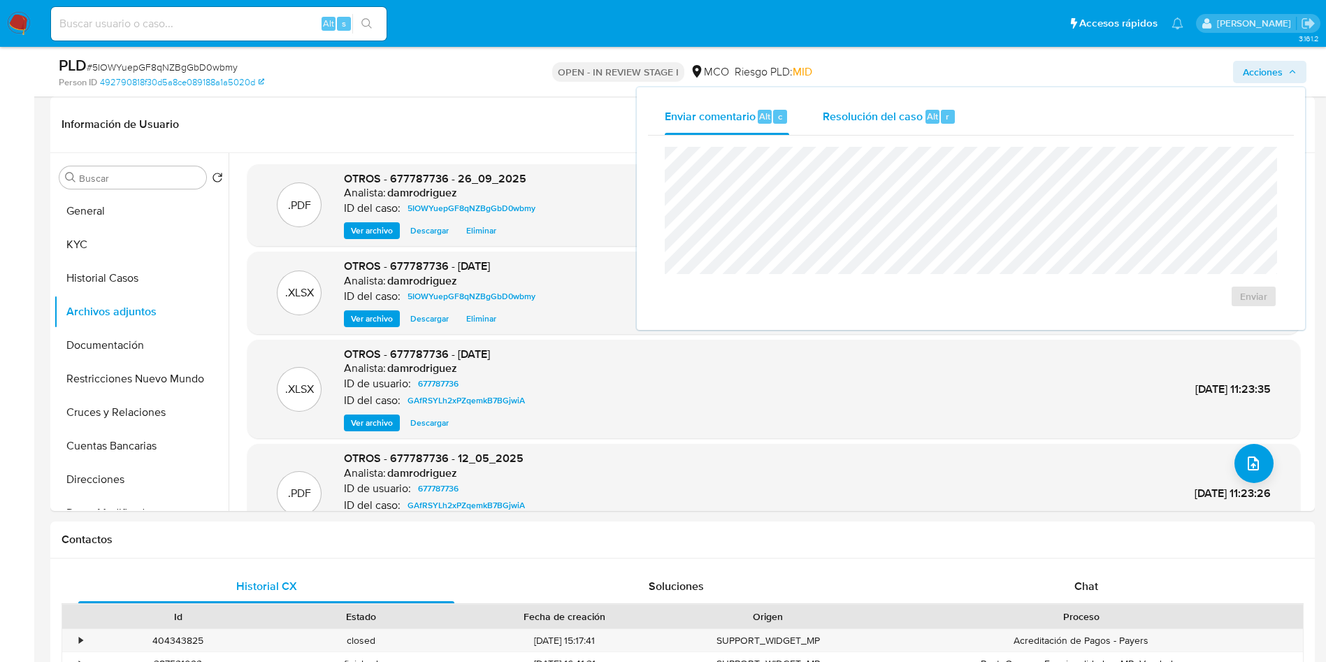
click at [891, 99] on div "Resolución del caso Alt r" at bounding box center [890, 117] width 134 height 36
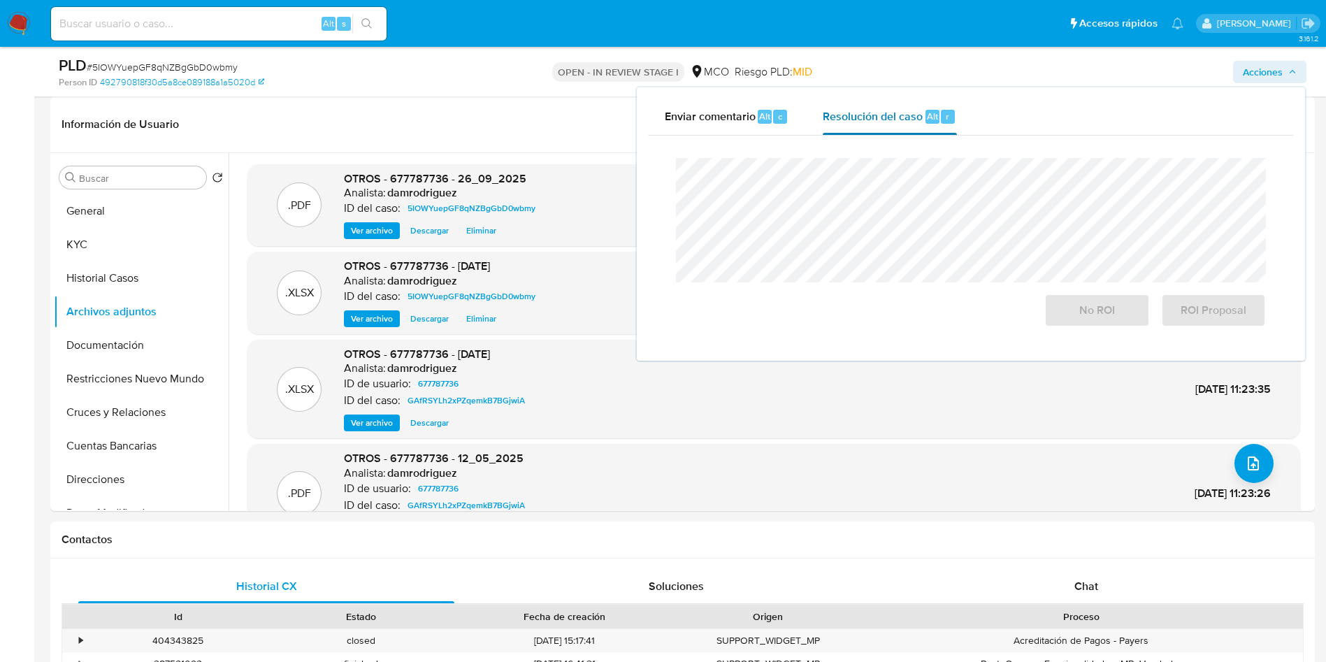
click at [876, 123] on span "Resolución del caso" at bounding box center [873, 116] width 100 height 16
click at [1095, 315] on span "No ROI" at bounding box center [1097, 310] width 69 height 31
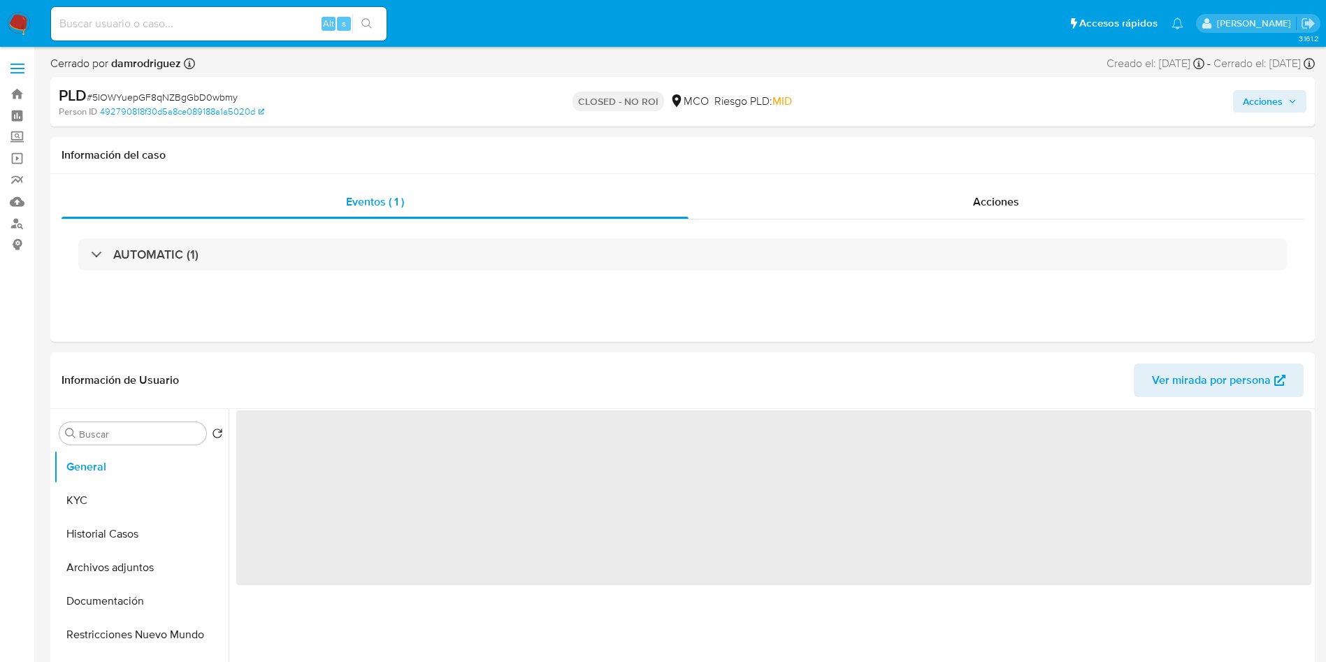
select select "10"
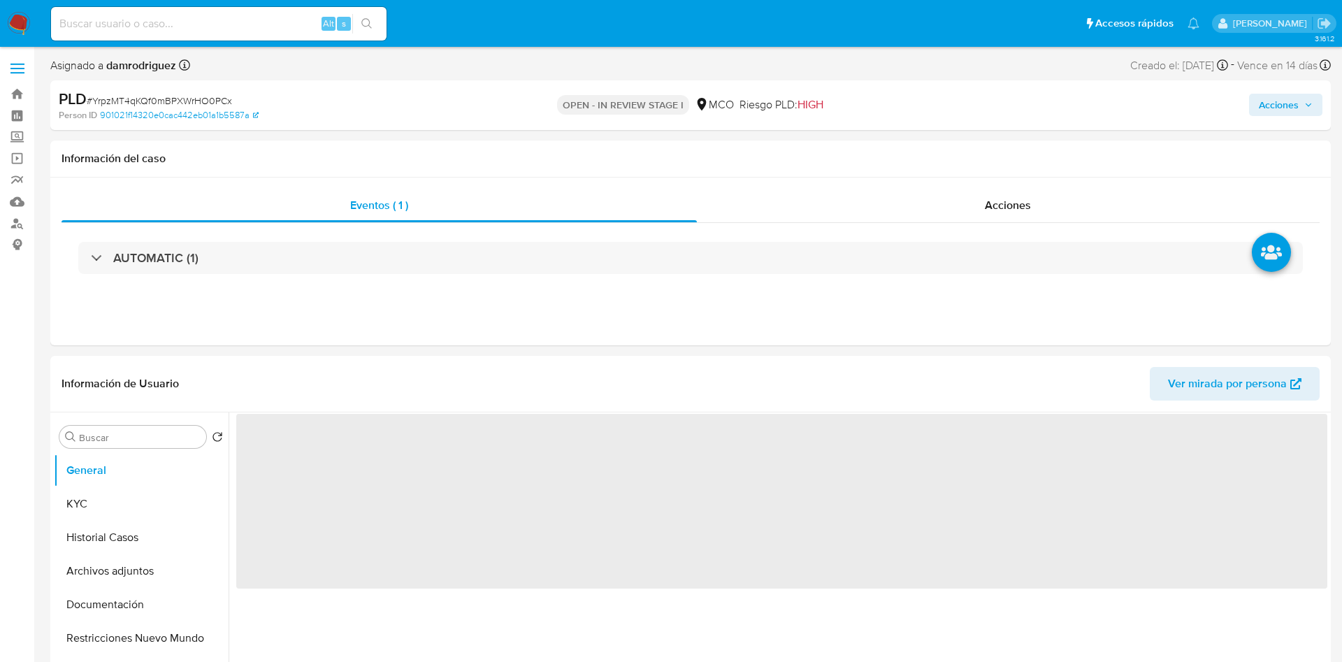
select select "10"
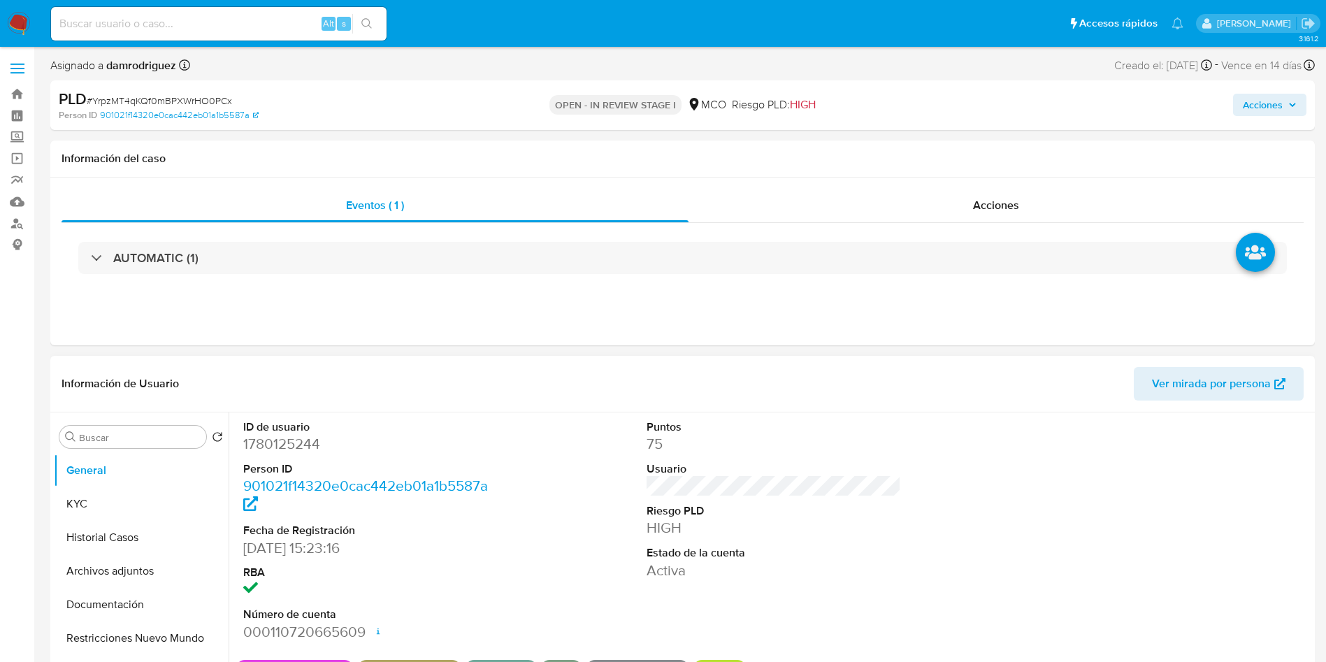
click at [280, 448] on dd "1780125244" at bounding box center [370, 444] width 255 height 20
copy dd "1780125244"
drag, startPoint x: 290, startPoint y: 433, endPoint x: 271, endPoint y: 454, distance: 28.2
click at [287, 438] on dd "1780125244" at bounding box center [370, 444] width 255 height 20
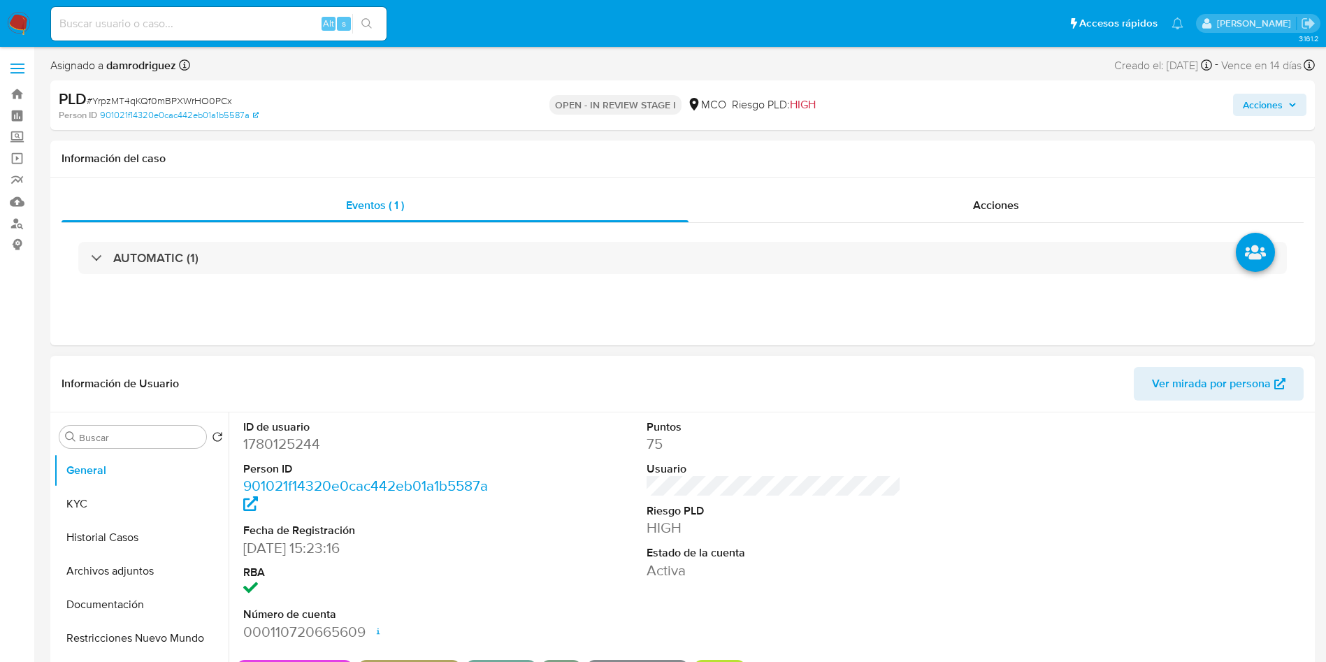
click at [271, 454] on dl "ID de usuario 1780125244 Person ID 901021f14320e0cac442eb01a1b5587a Fecha de Re…" at bounding box center [370, 531] width 255 height 222
click at [278, 443] on dd "1780125244" at bounding box center [370, 444] width 255 height 20
copy dd "1780125244"
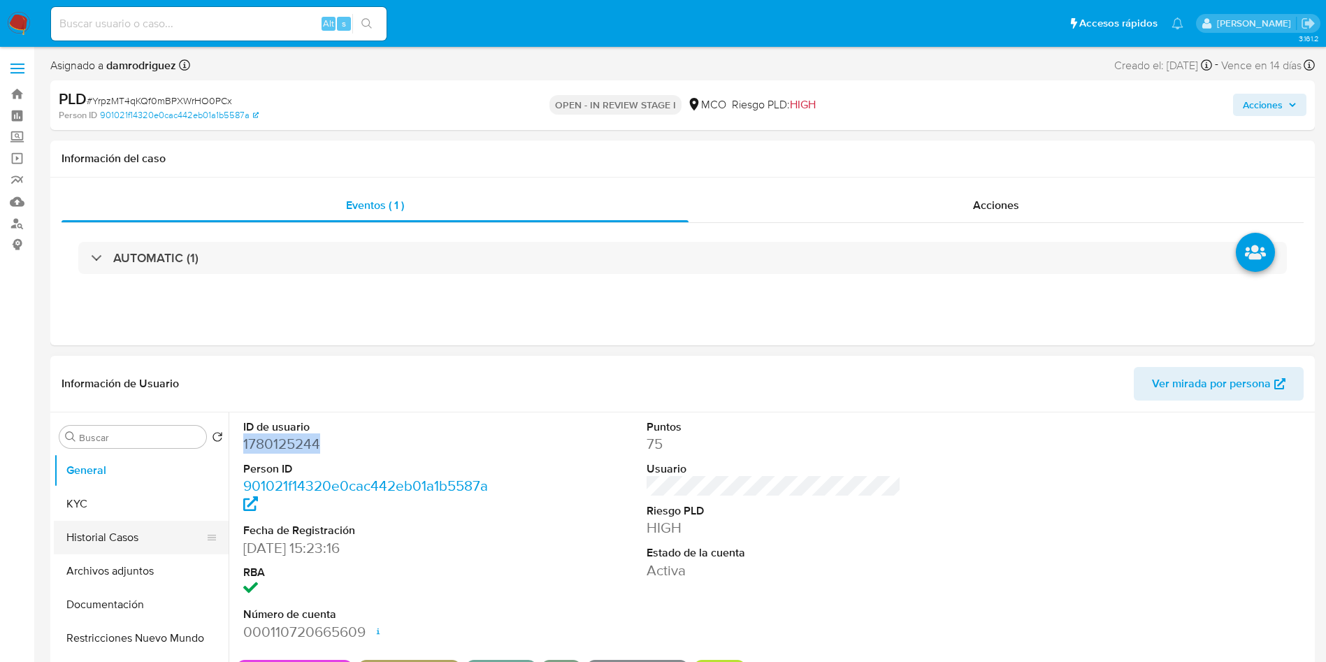
click at [124, 533] on button "Historial Casos" at bounding box center [136, 538] width 164 height 34
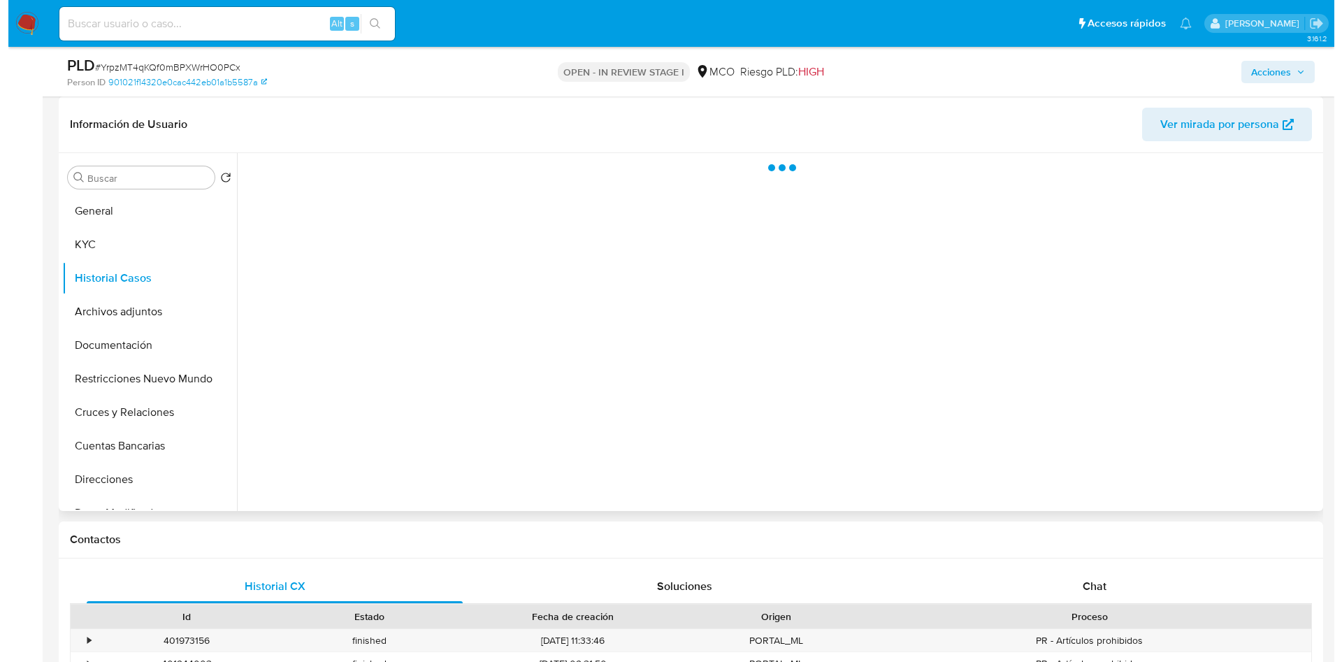
scroll to position [105, 0]
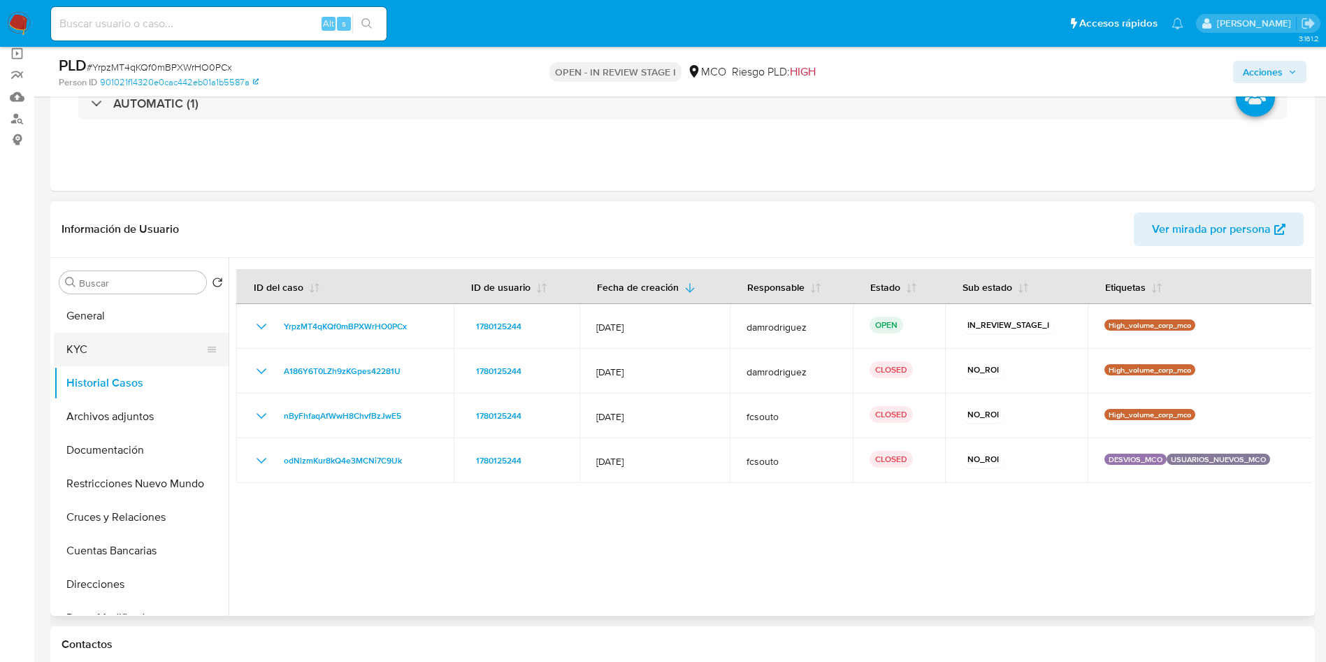
click at [132, 353] on button "KYC" at bounding box center [136, 350] width 164 height 34
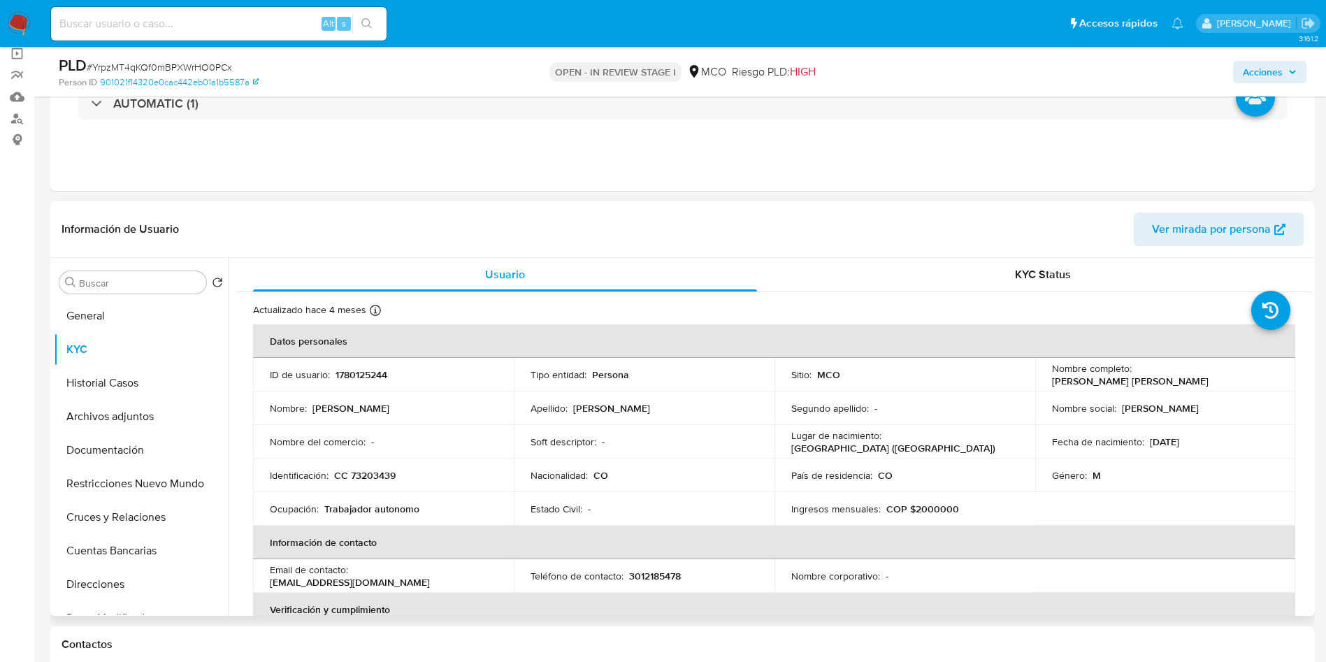
drag, startPoint x: 1223, startPoint y: 375, endPoint x: 1035, endPoint y: 380, distance: 187.4
click at [1035, 380] on td "Nombre completo : Leonardo Enmanuel Baena Hernandez" at bounding box center [1165, 375] width 261 height 34
copy p "Leonardo Enmanuel Baena Hernandez"
drag, startPoint x: 136, startPoint y: 405, endPoint x: 141, endPoint y: 394, distance: 12.2
click at [136, 405] on button "Archivos adjuntos" at bounding box center [141, 417] width 175 height 34
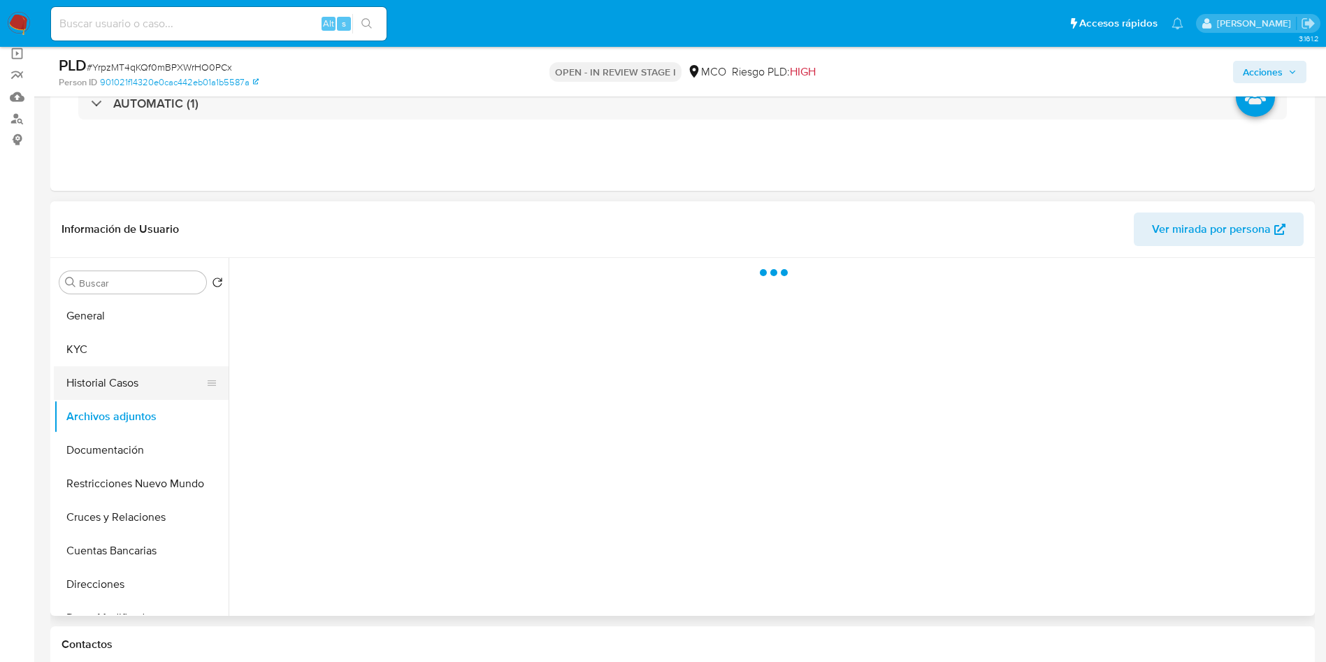
click at [141, 391] on button "Historial Casos" at bounding box center [136, 383] width 164 height 34
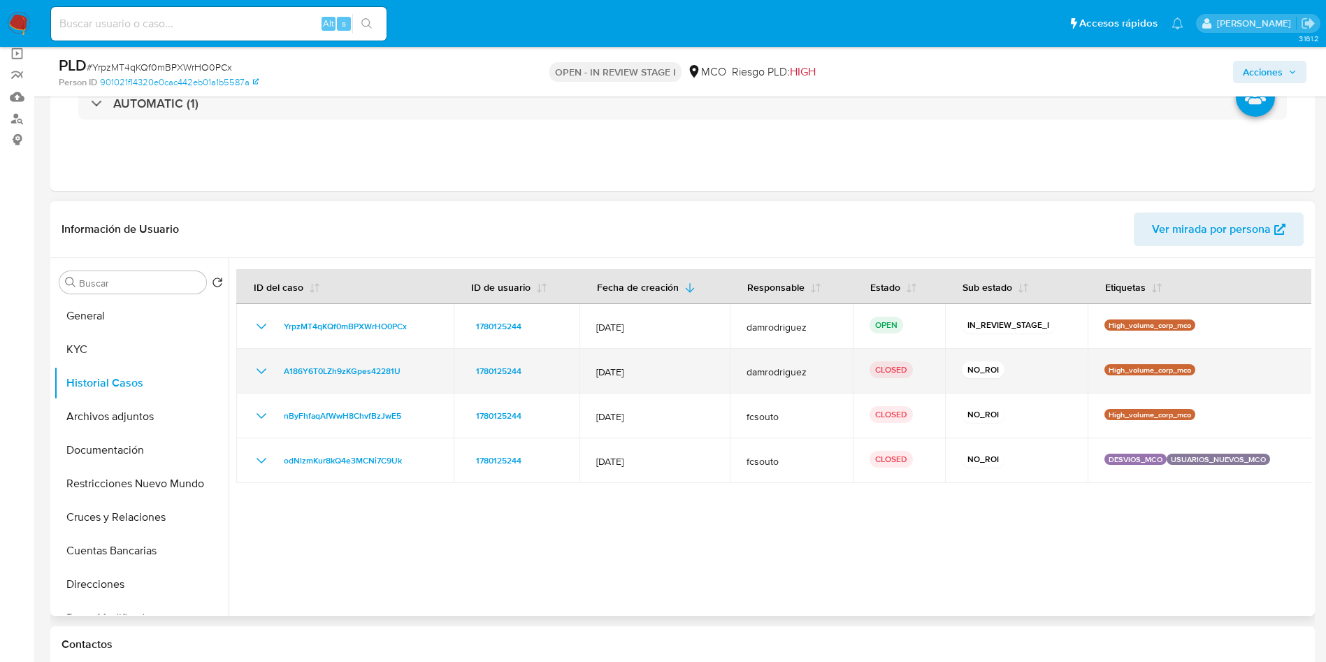
click at [252, 375] on td "A186Y6T0LZh9zKGpes42281U" at bounding box center [344, 371] width 217 height 45
click at [259, 373] on icon "Mostrar/Ocultar" at bounding box center [261, 371] width 17 height 17
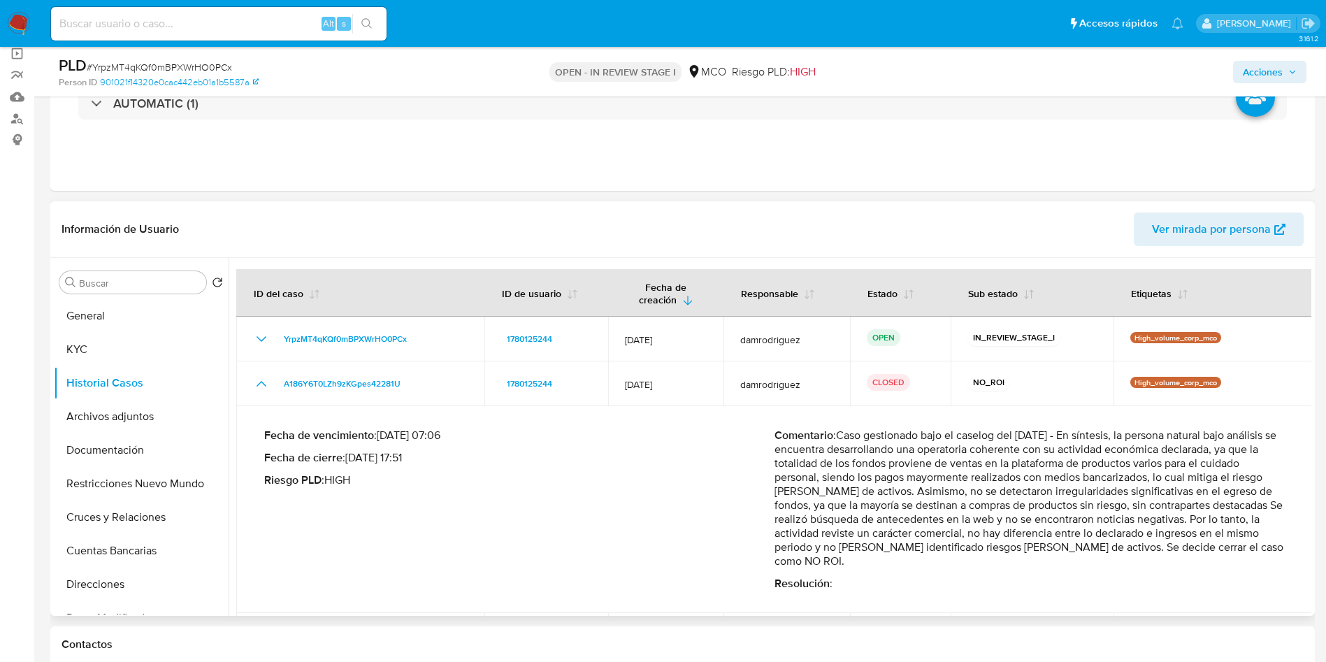
drag, startPoint x: 968, startPoint y: 474, endPoint x: 947, endPoint y: 505, distance: 37.2
click at [945, 505] on p "Comentario : Caso gestionado bajo el caselog del 15/05/2025 - En síntesis, la p…" at bounding box center [1030, 499] width 510 height 140
click at [117, 464] on button "Documentación" at bounding box center [136, 450] width 164 height 34
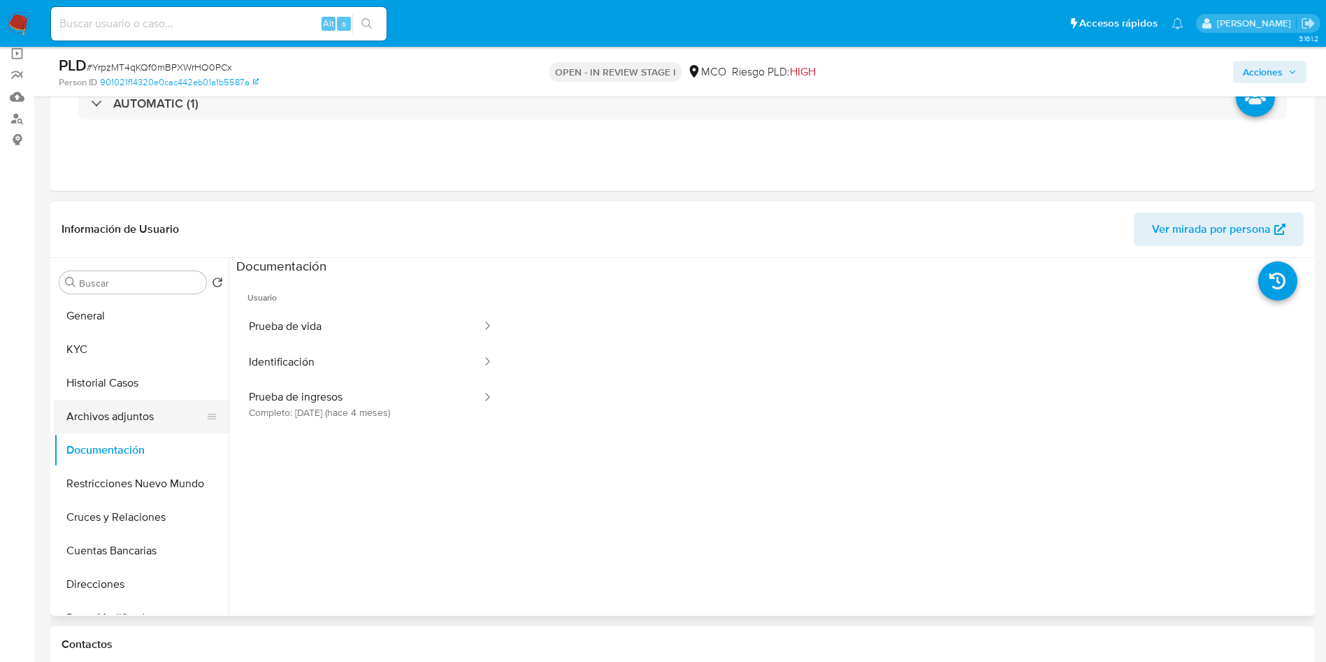
drag, startPoint x: 94, startPoint y: 425, endPoint x: 101, endPoint y: 420, distance: 9.0
click at [94, 424] on button "Archivos adjuntos" at bounding box center [136, 417] width 164 height 34
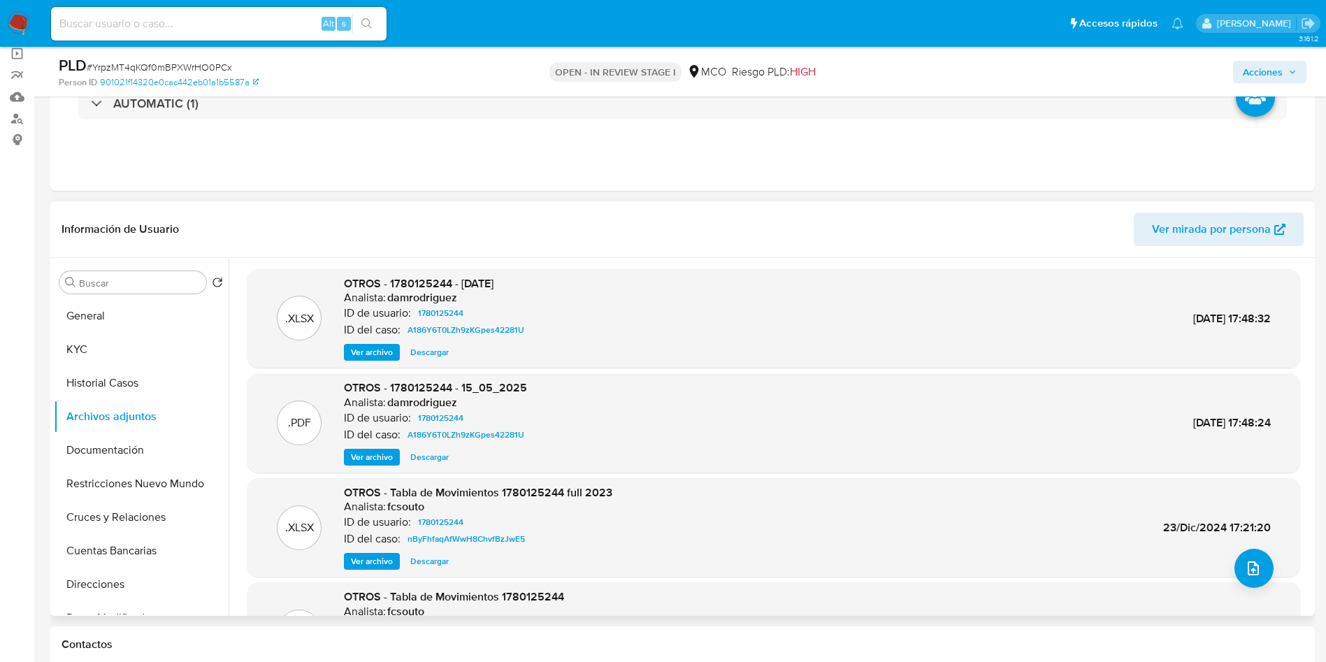
click at [373, 456] on span "Ver archivo" at bounding box center [372, 457] width 42 height 14
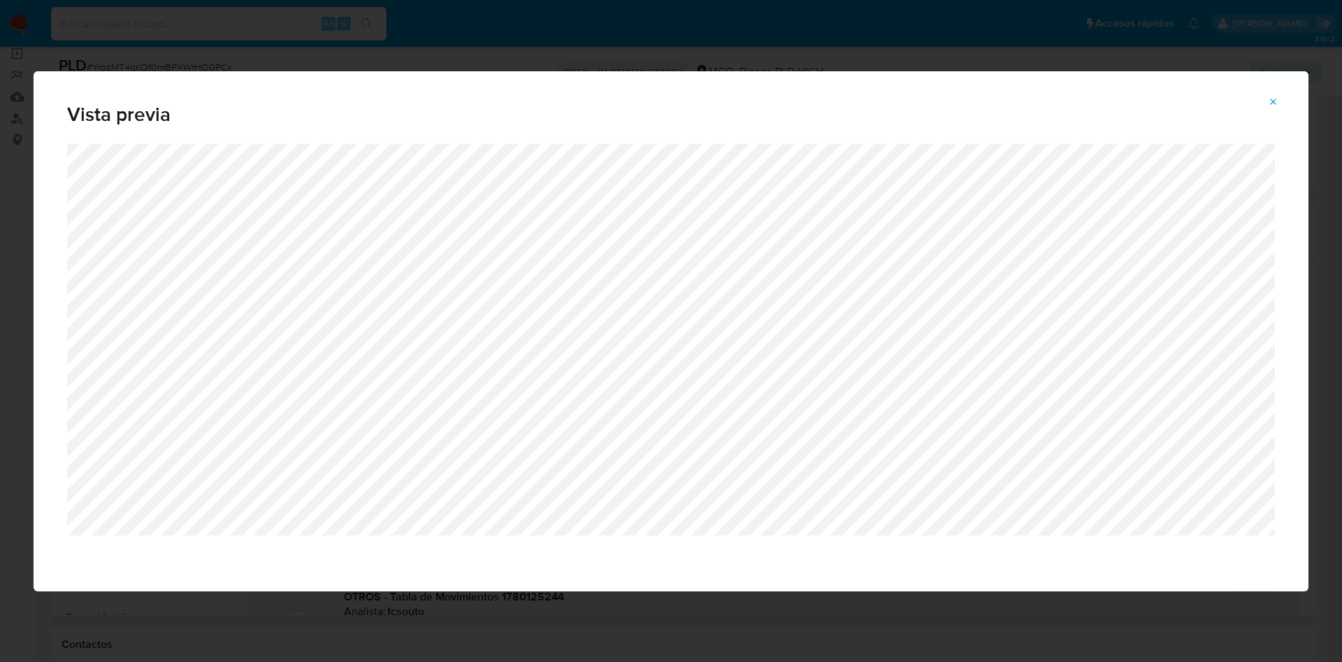
click at [1279, 98] on icon "Attachment preview" at bounding box center [1273, 101] width 11 height 11
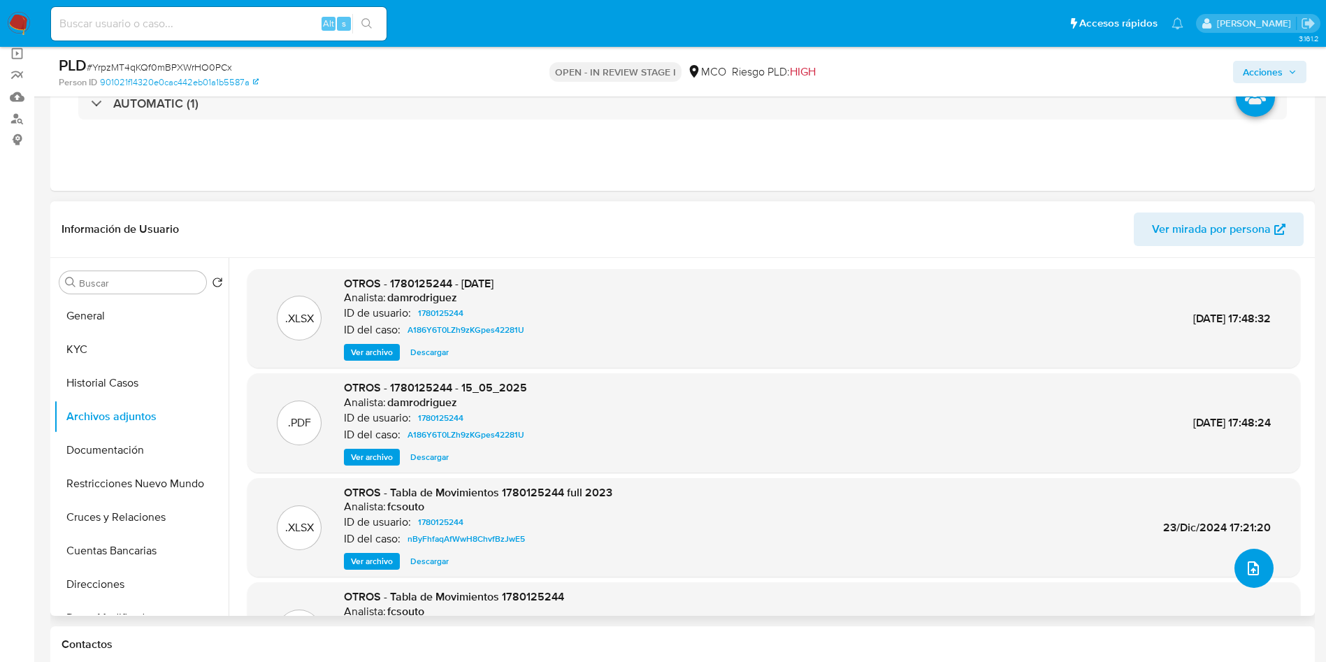
click at [1245, 564] on icon "upload-file" at bounding box center [1253, 568] width 17 height 17
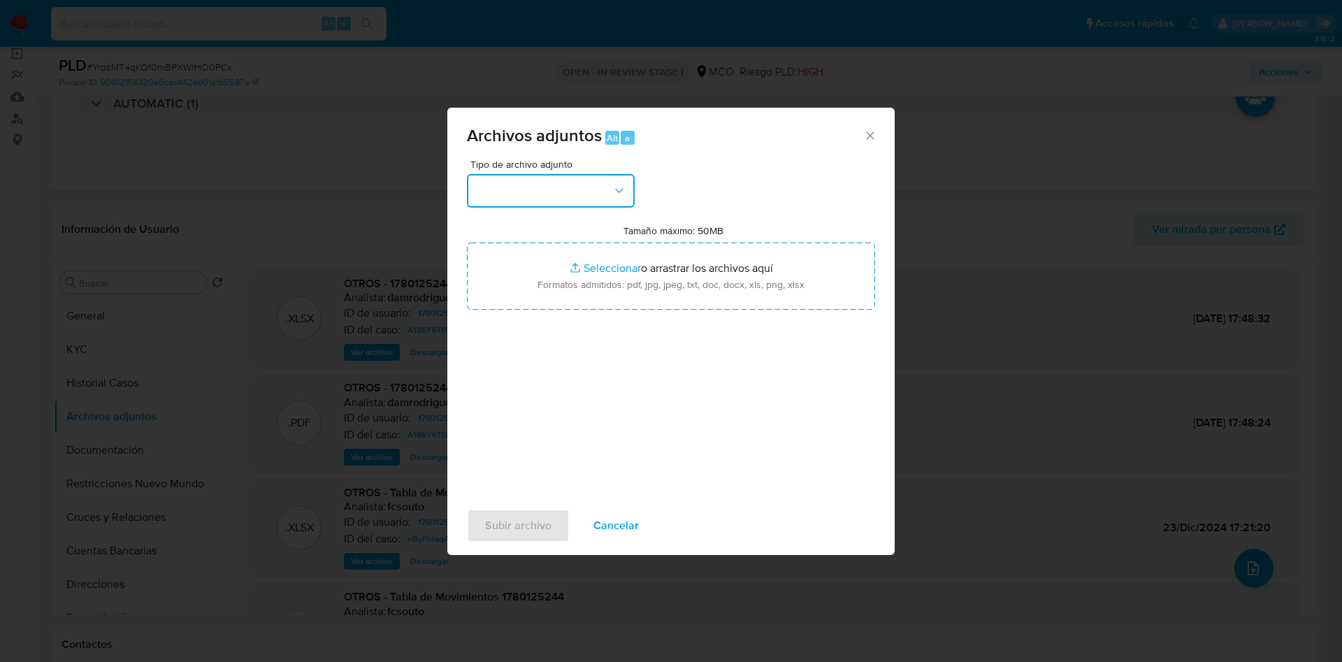
drag, startPoint x: 576, startPoint y: 191, endPoint x: 574, endPoint y: 204, distance: 13.4
click at [576, 190] on button "button" at bounding box center [551, 191] width 168 height 34
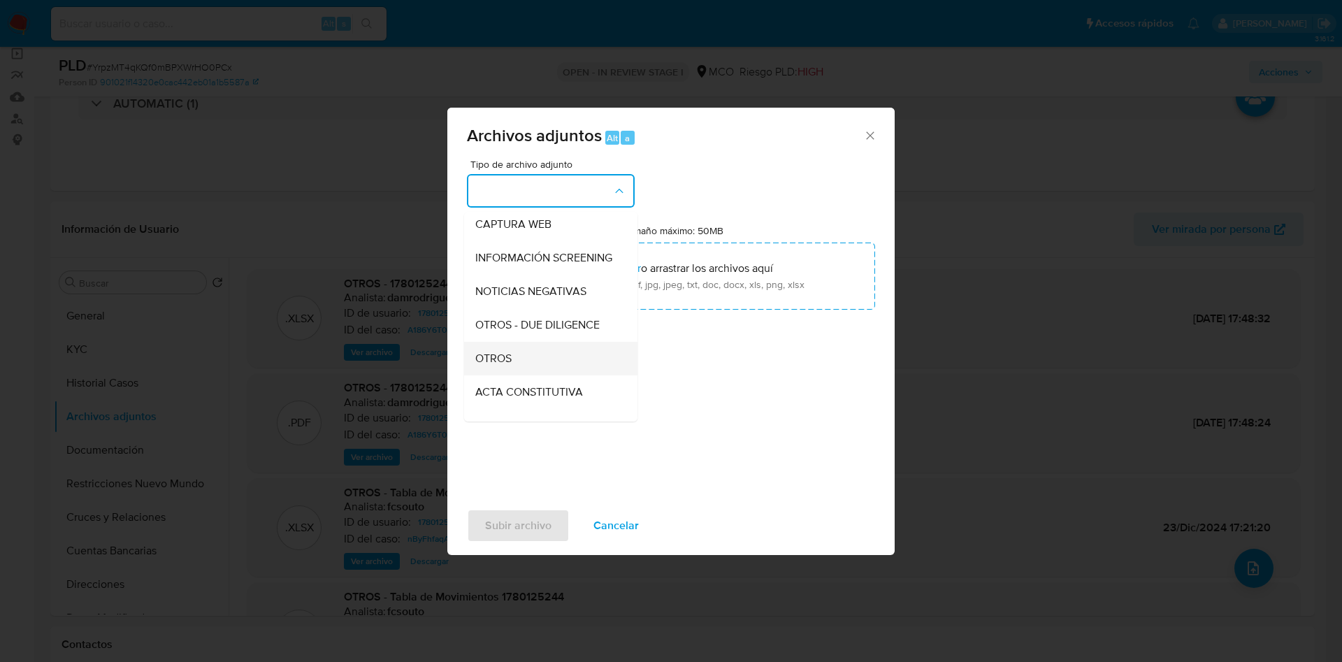
click at [547, 369] on div "OTROS" at bounding box center [546, 359] width 143 height 34
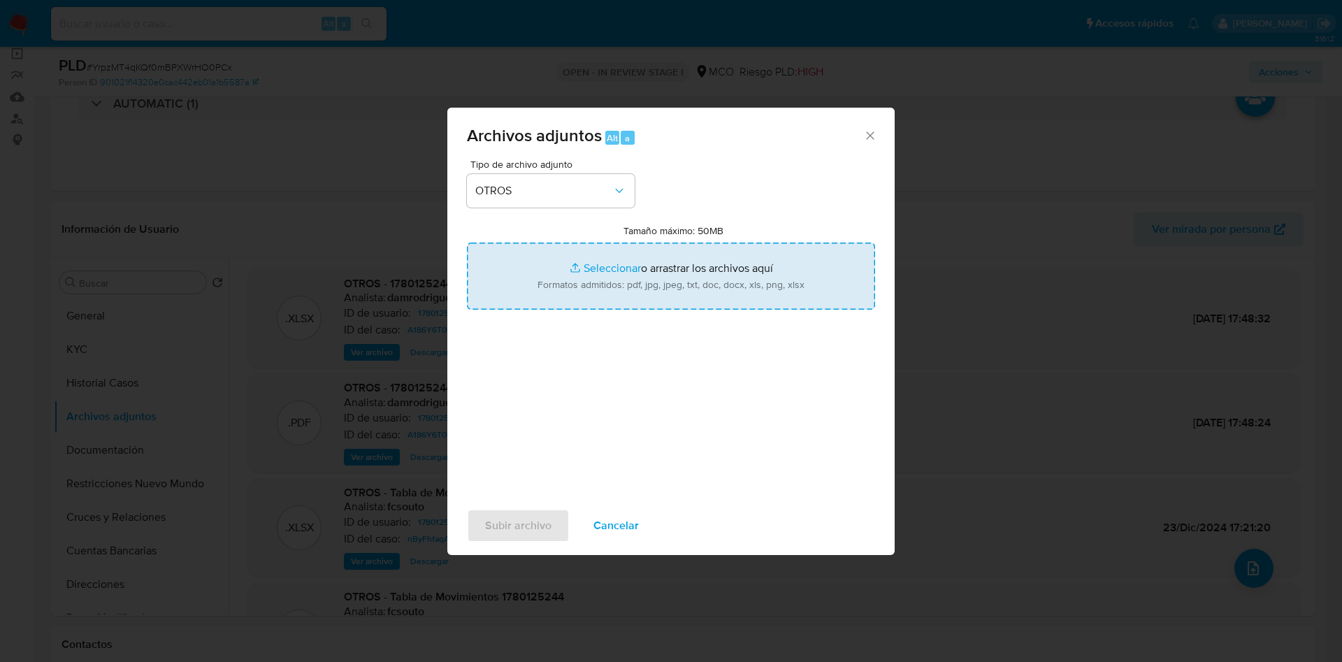
click at [676, 264] on input "Tamaño máximo: 50MB Seleccionar archivos" at bounding box center [671, 276] width 408 height 67
type input "C:\fakepath\1780125244 - 26_09_2025.pdf"
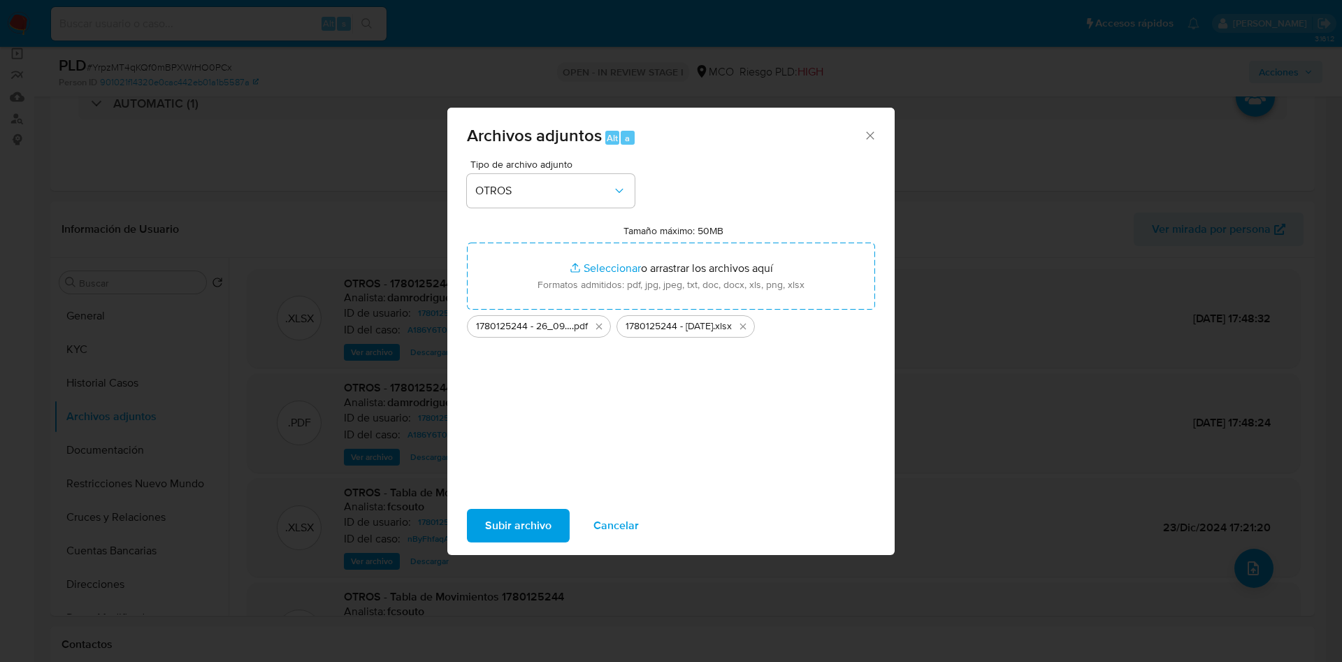
click at [530, 540] on span "Subir archivo" at bounding box center [518, 525] width 66 height 31
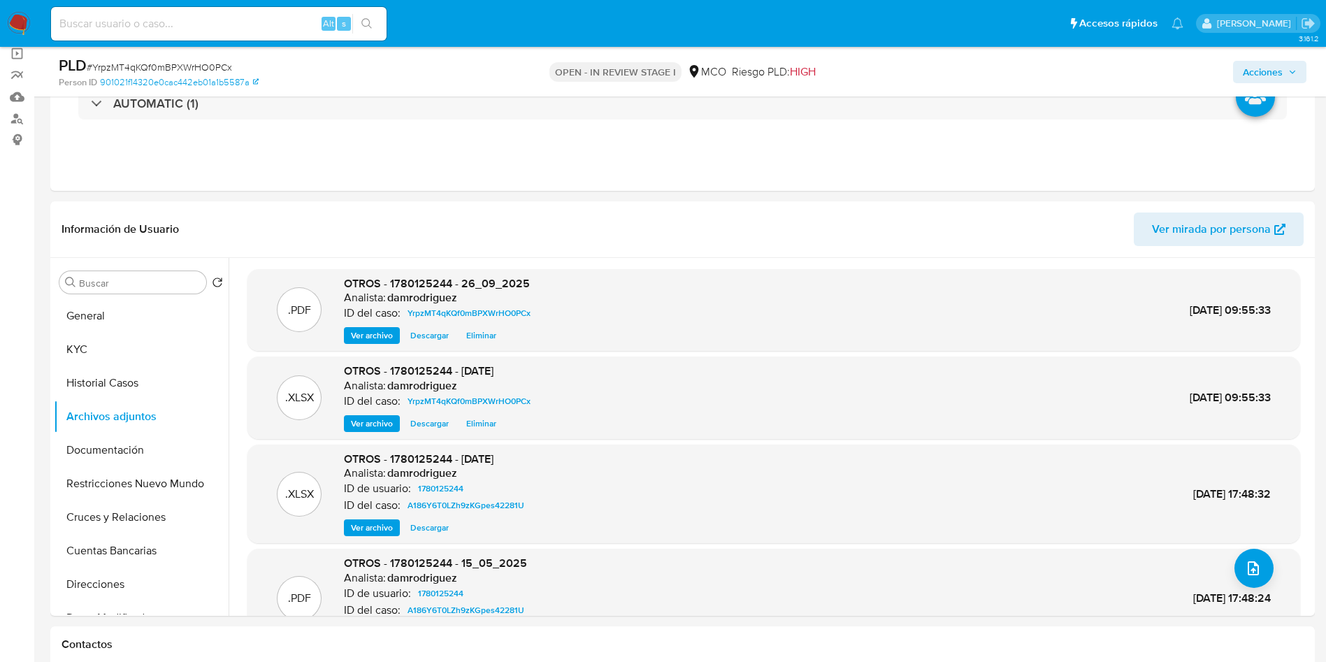
click at [1277, 78] on span "Acciones" at bounding box center [1263, 72] width 40 height 22
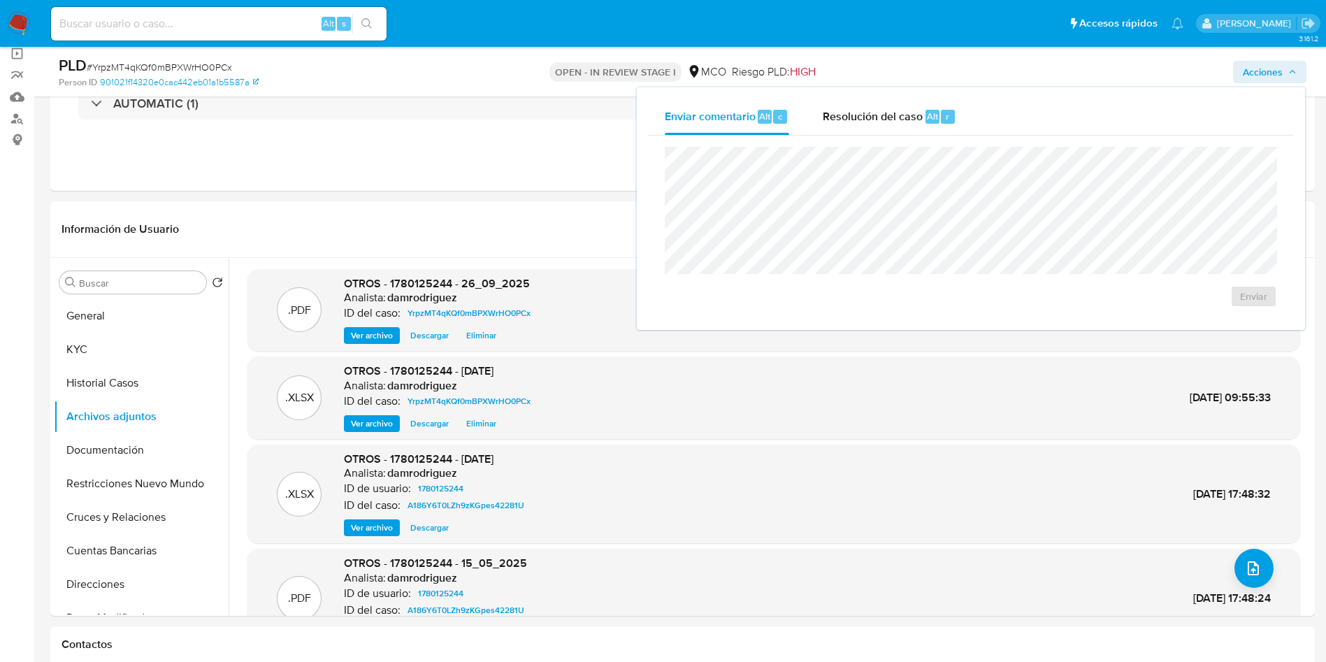
drag, startPoint x: 886, startPoint y: 97, endPoint x: 870, endPoint y: 138, distance: 44.3
click at [886, 97] on div "Enviar comentario Alt c Resolución del caso Alt r Enviar" at bounding box center [971, 208] width 668 height 243
click at [879, 124] on div "Resolución del caso Alt r" at bounding box center [890, 117] width 134 height 36
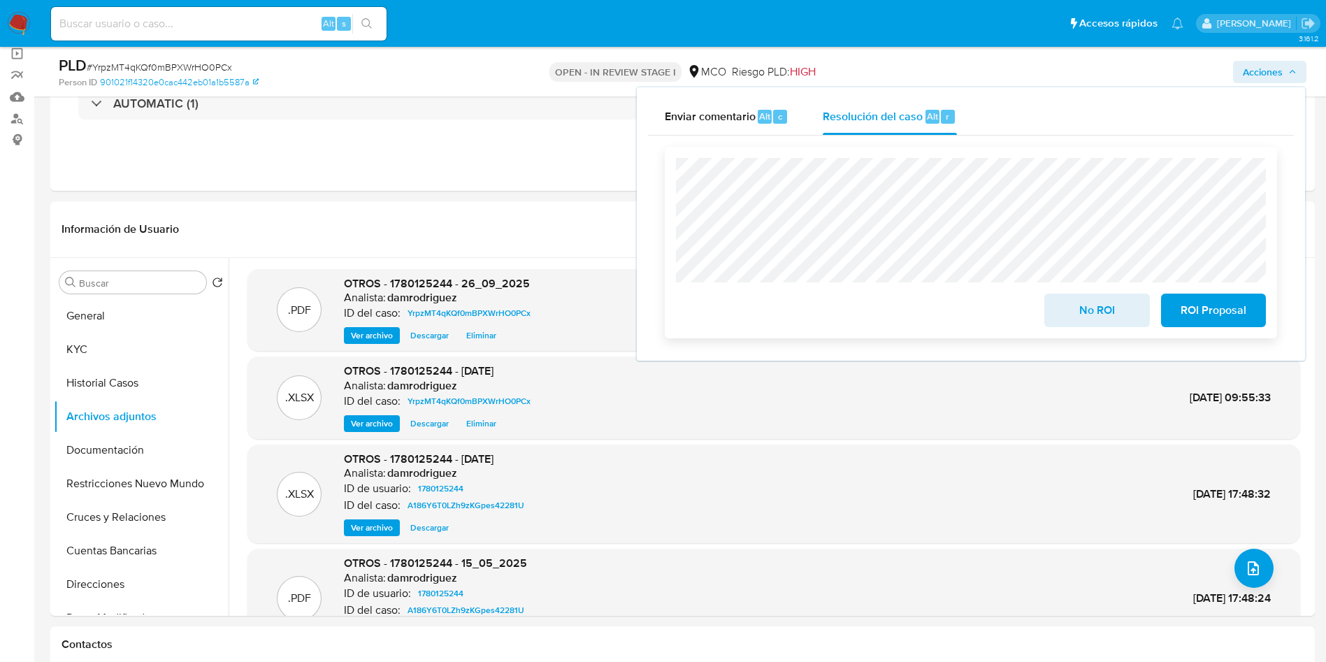
click at [1100, 301] on span "No ROI" at bounding box center [1097, 310] width 69 height 31
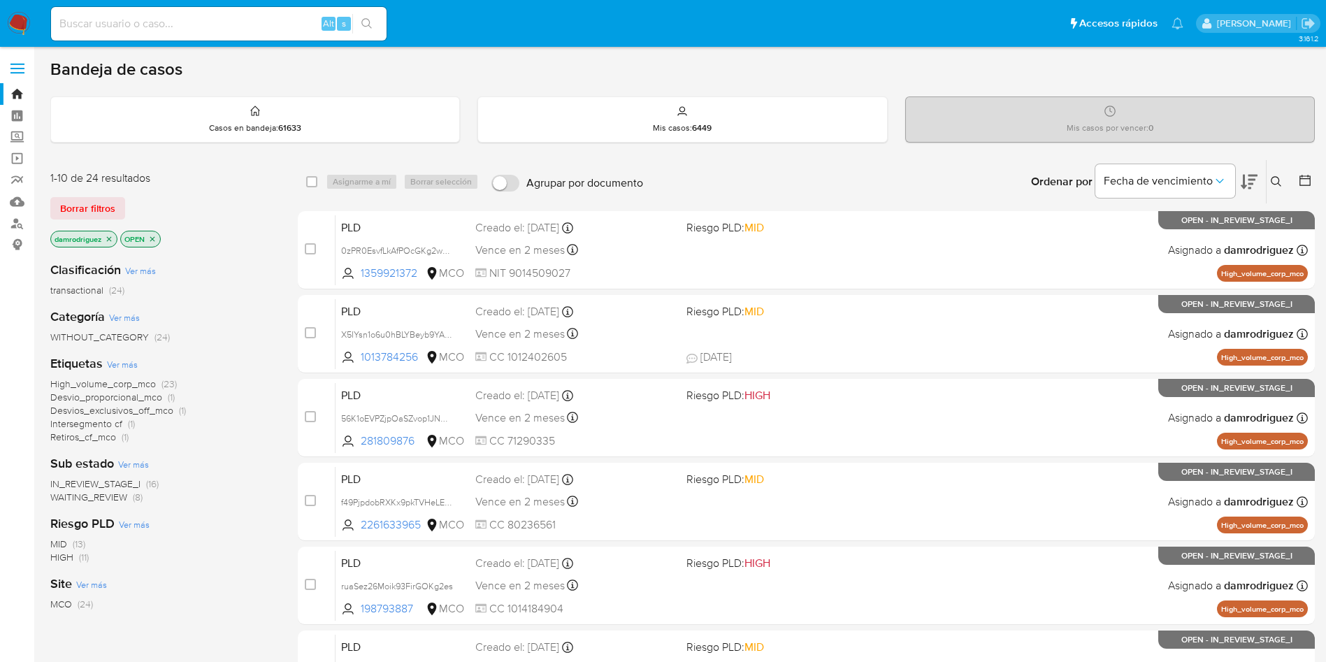
click at [232, 252] on div "Clasificación Ver más transactional (24) Categoría Ver más WITHOUT_CATEGORY (24…" at bounding box center [162, 487] width 225 height 475
drag, startPoint x: 19, startPoint y: 22, endPoint x: 29, endPoint y: 10, distance: 15.9
click at [19, 22] on img at bounding box center [19, 24] width 24 height 24
click at [110, 237] on icon "close-filter" at bounding box center [109, 239] width 8 height 8
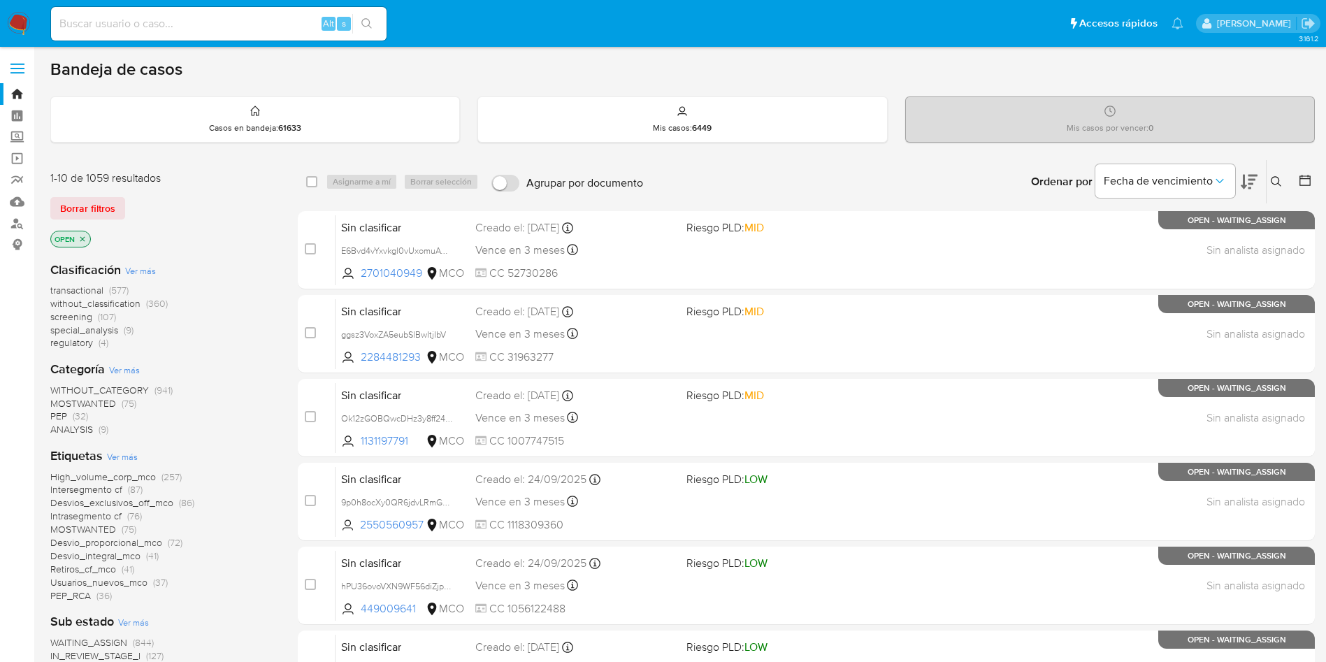
click at [87, 292] on span "transactional" at bounding box center [76, 290] width 53 height 14
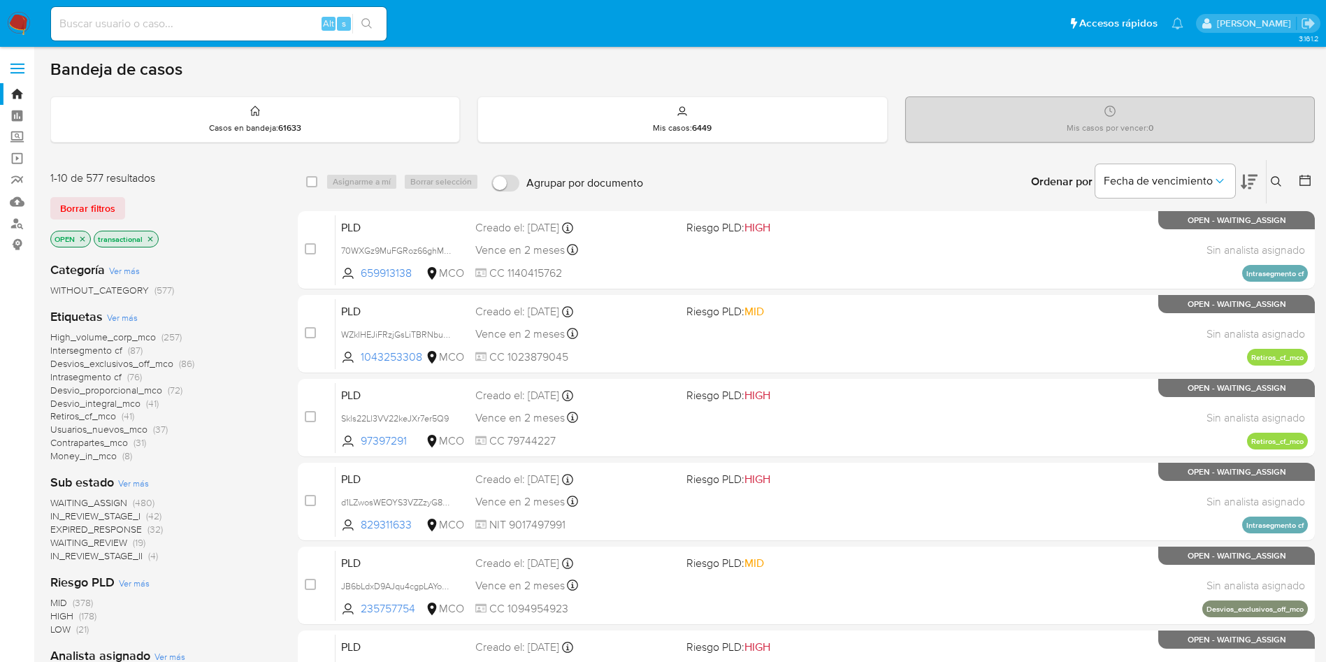
click at [81, 238] on icon "close-filter" at bounding box center [82, 239] width 8 height 8
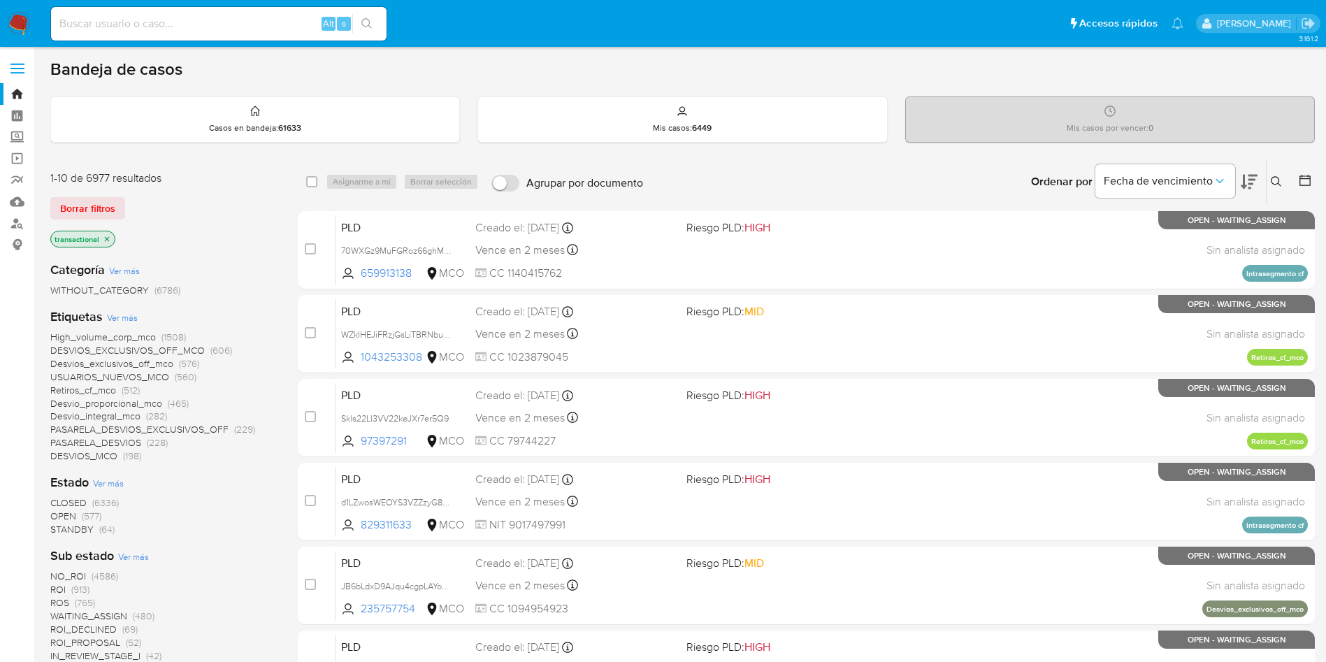
click at [1312, 178] on button at bounding box center [1306, 181] width 17 height 17
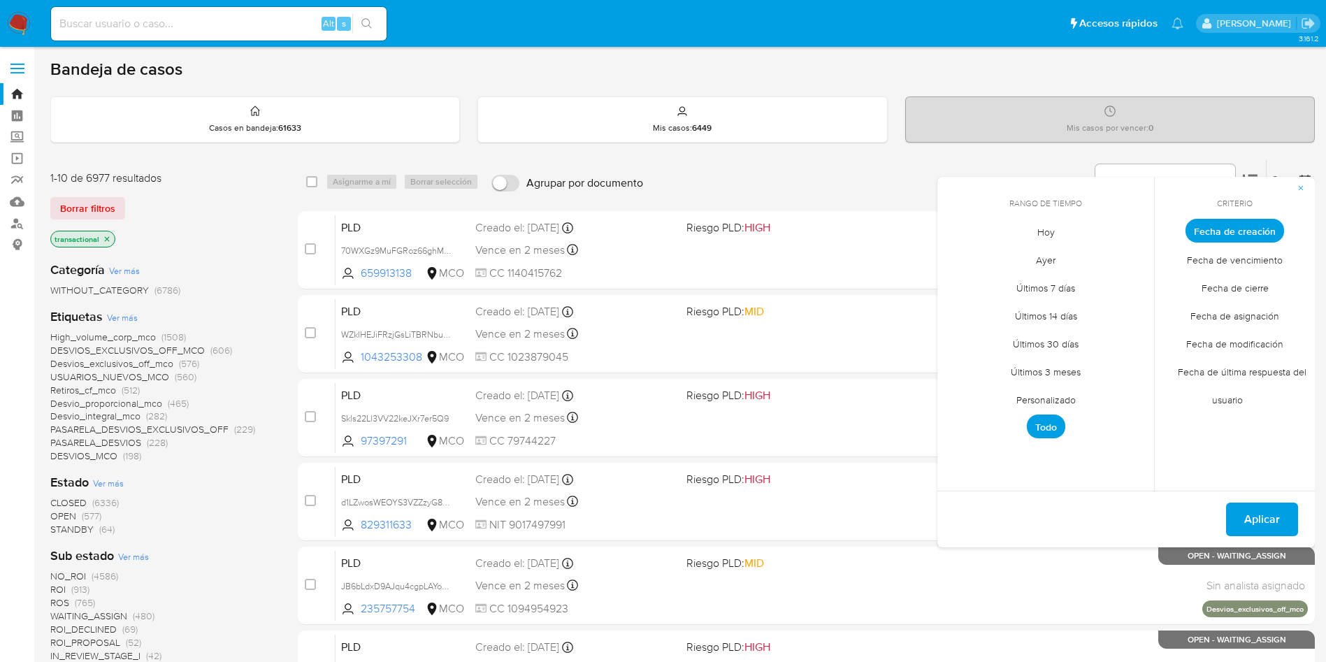
click at [1048, 401] on span "Personalizado" at bounding box center [1046, 399] width 89 height 29
click at [960, 313] on button "1" at bounding box center [962, 308] width 22 height 22
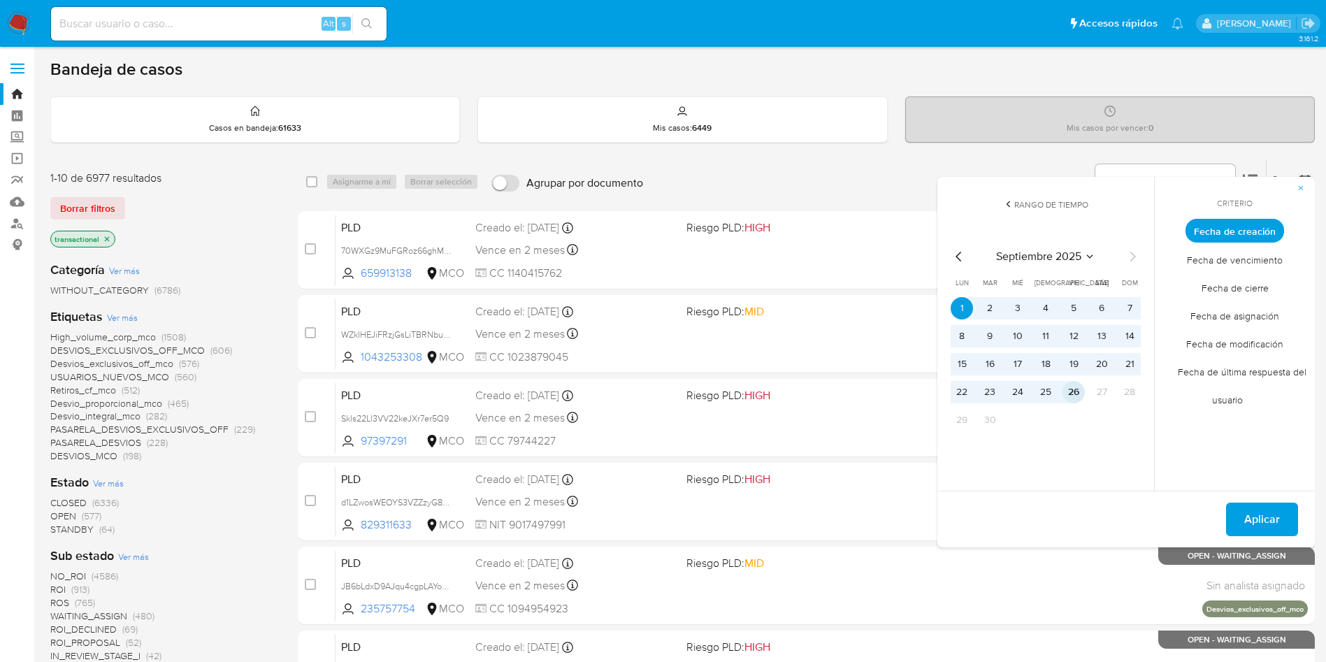
click at [1077, 392] on button "26" at bounding box center [1074, 392] width 22 height 22
click at [1235, 345] on span "Fecha de modificación" at bounding box center [1235, 343] width 127 height 29
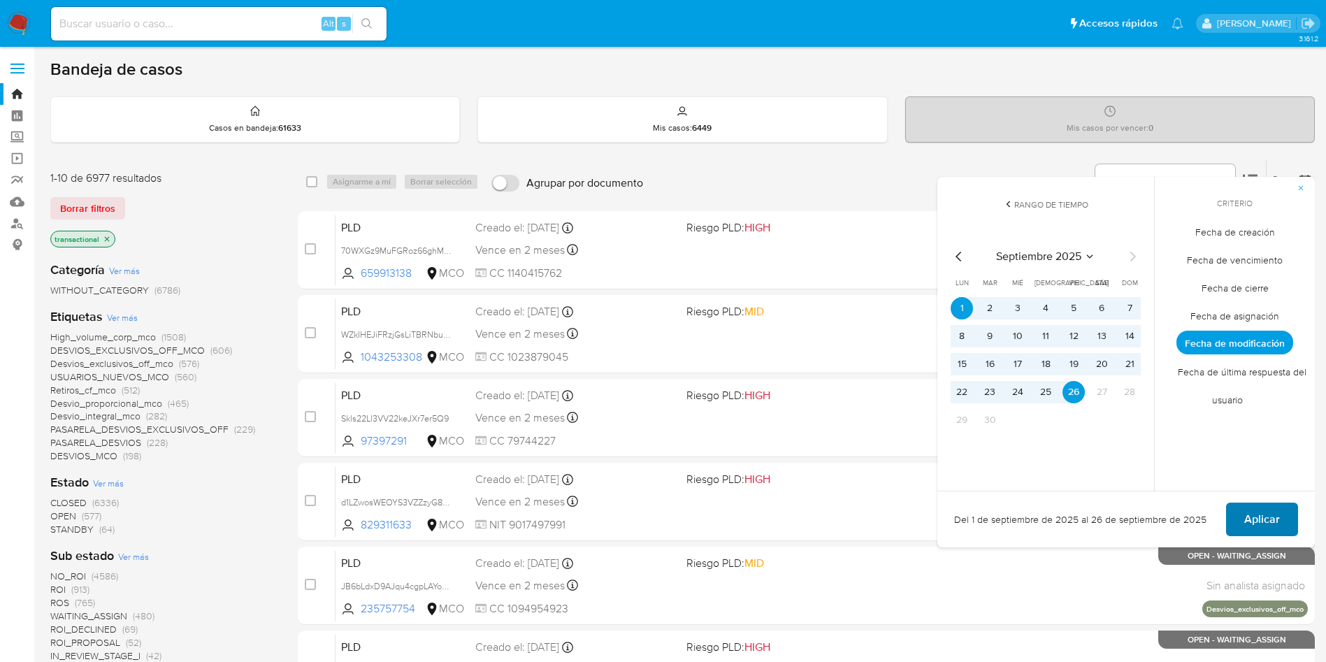
click at [1252, 522] on span "Aplicar" at bounding box center [1263, 519] width 36 height 31
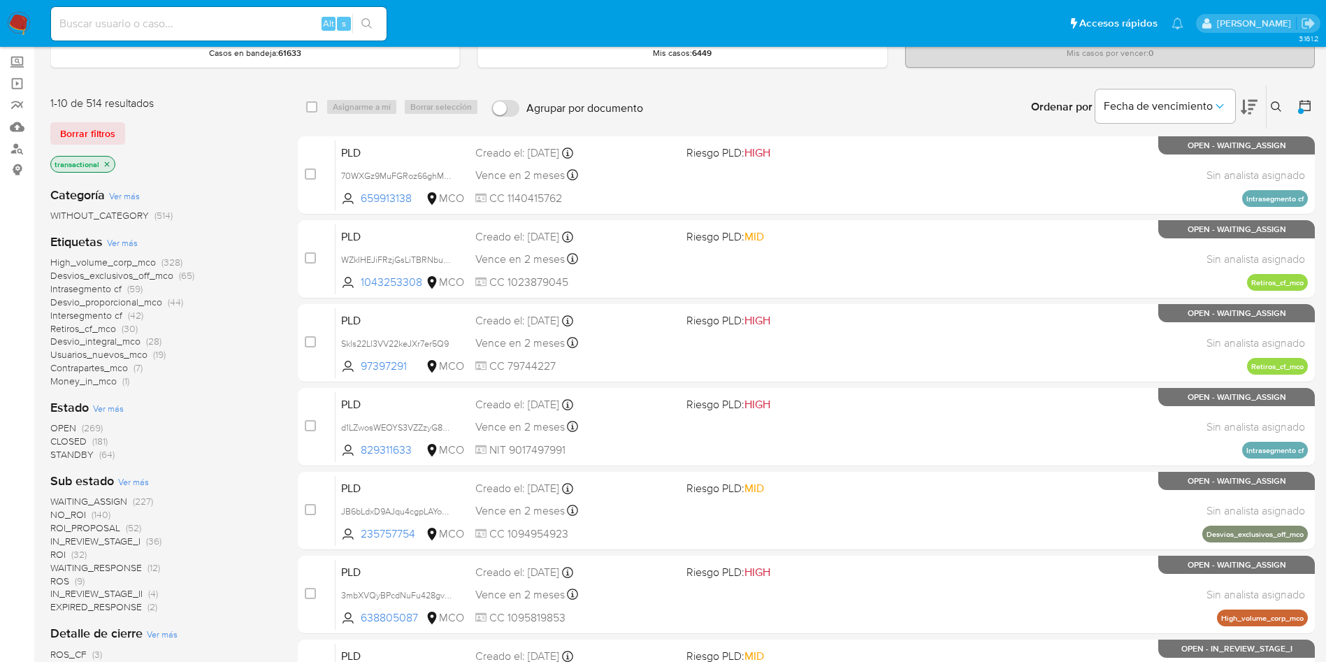
scroll to position [105, 0]
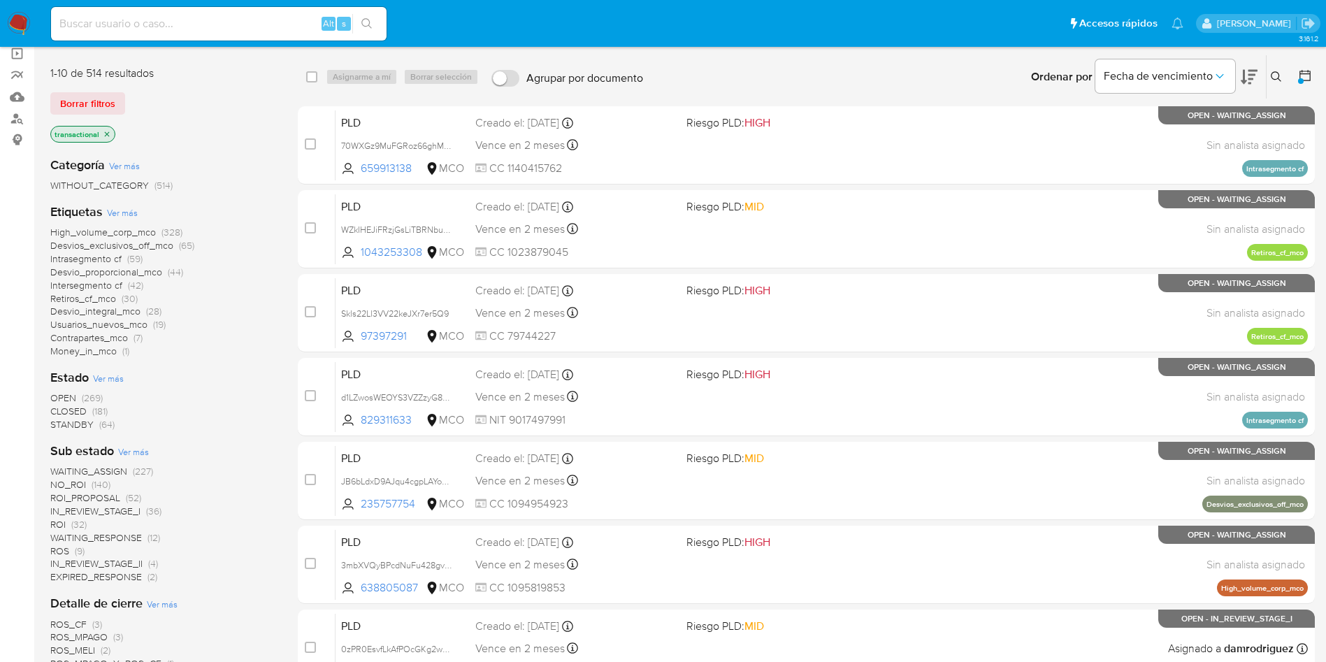
click at [70, 411] on span "CLOSED" at bounding box center [68, 411] width 36 height 14
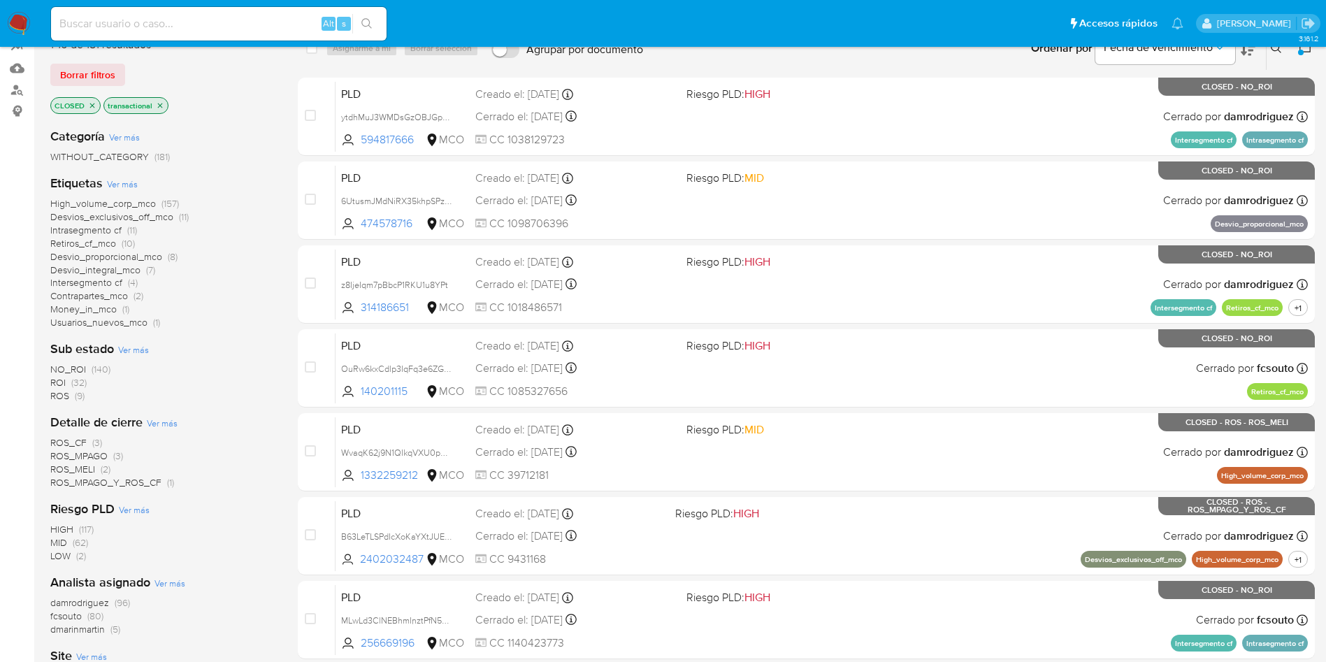
scroll to position [105, 0]
